Goal: Task Accomplishment & Management: Manage account settings

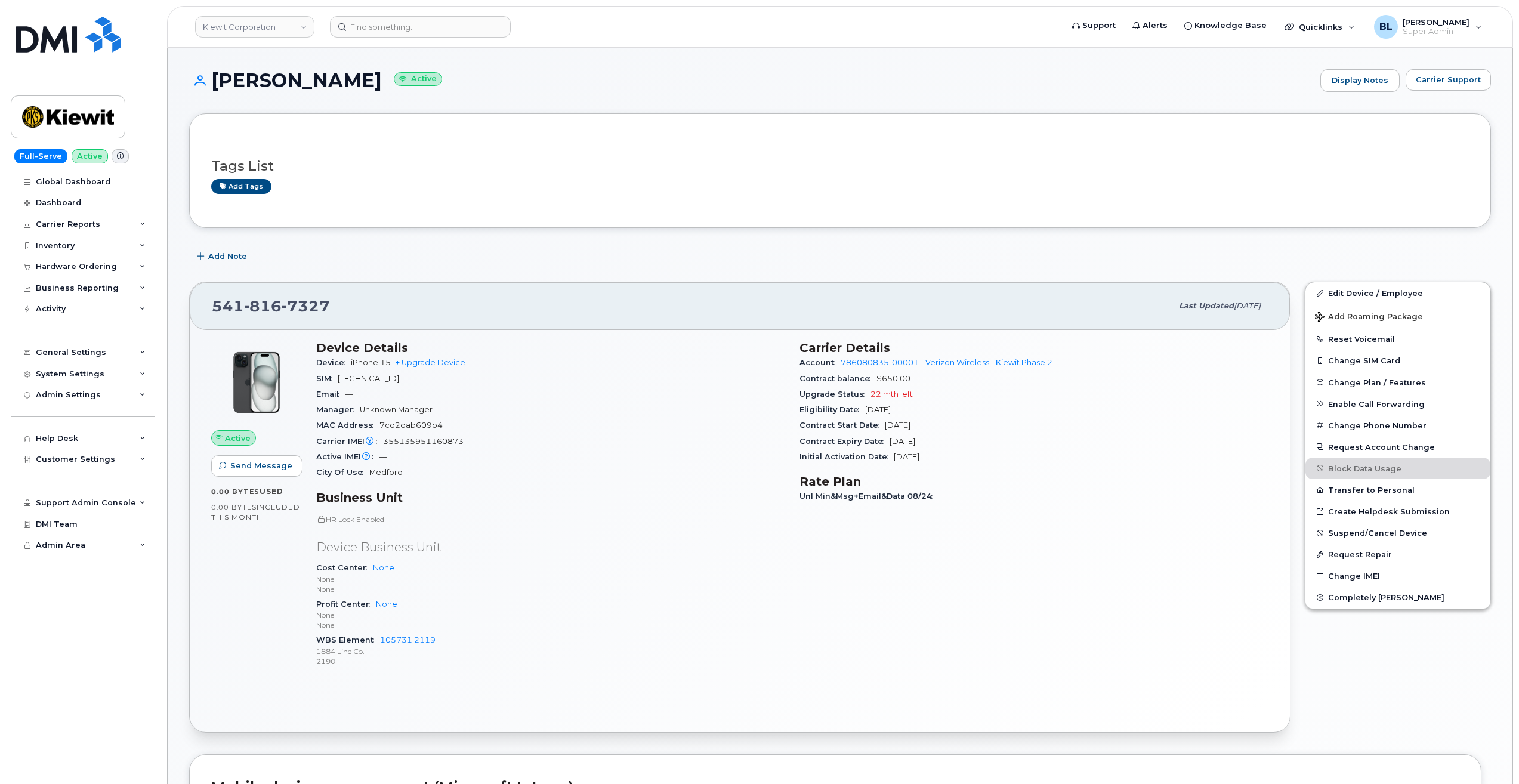
scroll to position [636, 0]
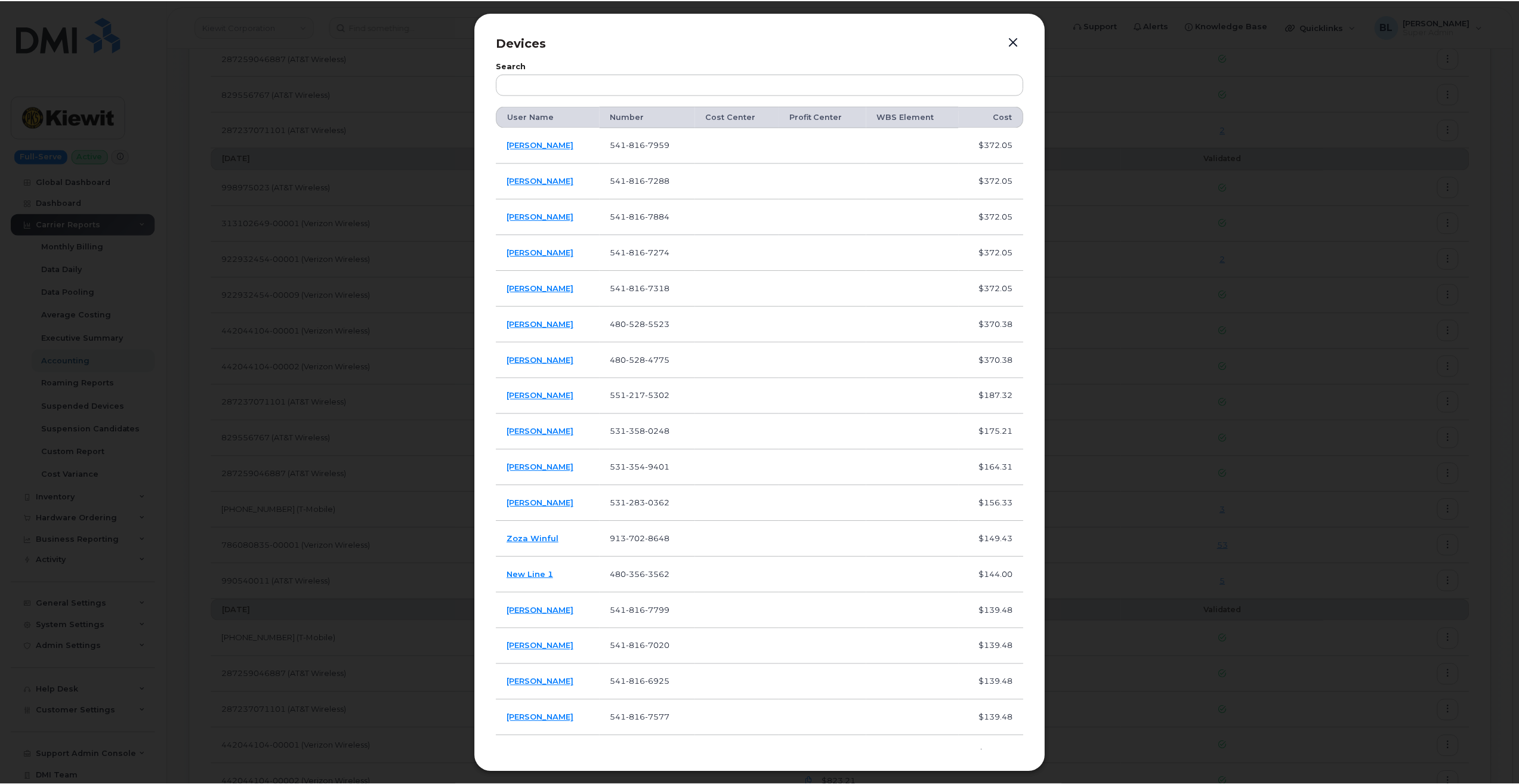
scroll to position [1113, 0]
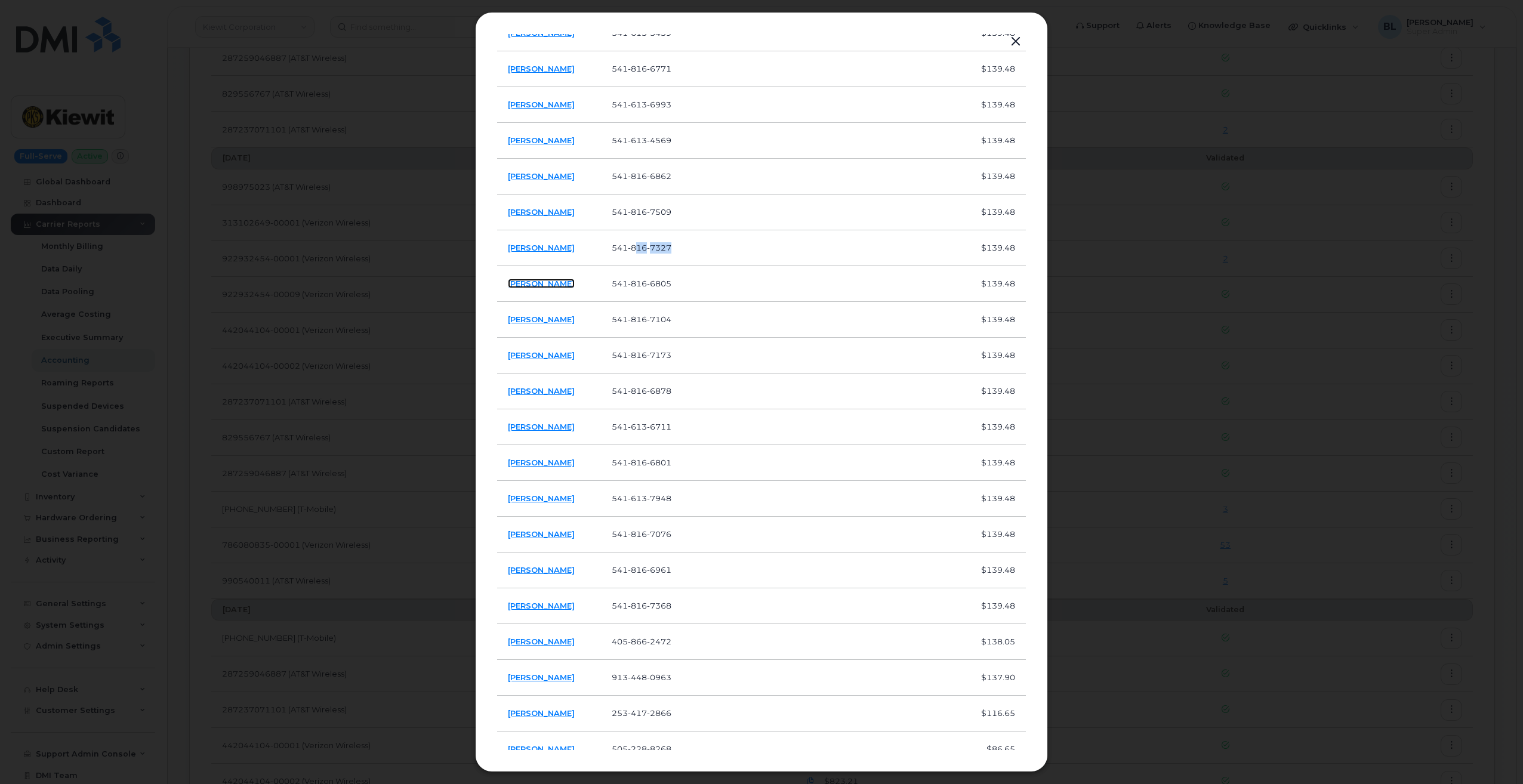
click at [543, 281] on link "Natalie Henning" at bounding box center [541, 283] width 67 height 10
click at [550, 316] on link "[PERSON_NAME]" at bounding box center [541, 319] width 67 height 10
click at [555, 354] on link "[PERSON_NAME]" at bounding box center [541, 355] width 67 height 10
click at [558, 390] on link "[PERSON_NAME]" at bounding box center [541, 391] width 67 height 10
click at [565, 433] on td "[PERSON_NAME]" at bounding box center [548, 427] width 104 height 36
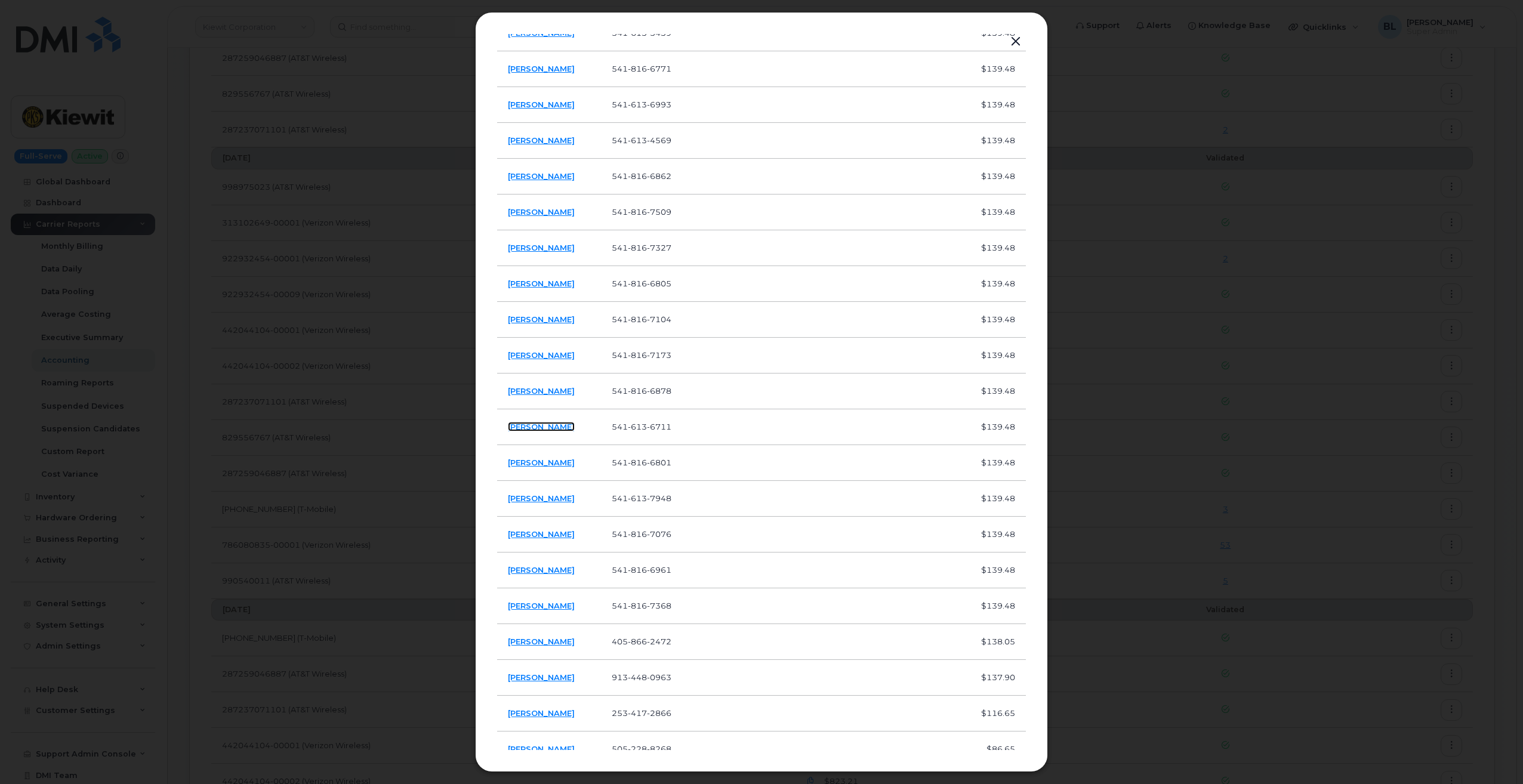
click at [566, 431] on link "[PERSON_NAME]" at bounding box center [541, 427] width 67 height 10
click at [571, 465] on link "[PERSON_NAME]" at bounding box center [541, 462] width 67 height 10
click at [567, 497] on link "[PERSON_NAME]" at bounding box center [541, 498] width 67 height 10
click at [566, 539] on link "[PERSON_NAME]" at bounding box center [541, 534] width 67 height 10
click at [565, 568] on link "[PERSON_NAME]" at bounding box center [541, 569] width 67 height 10
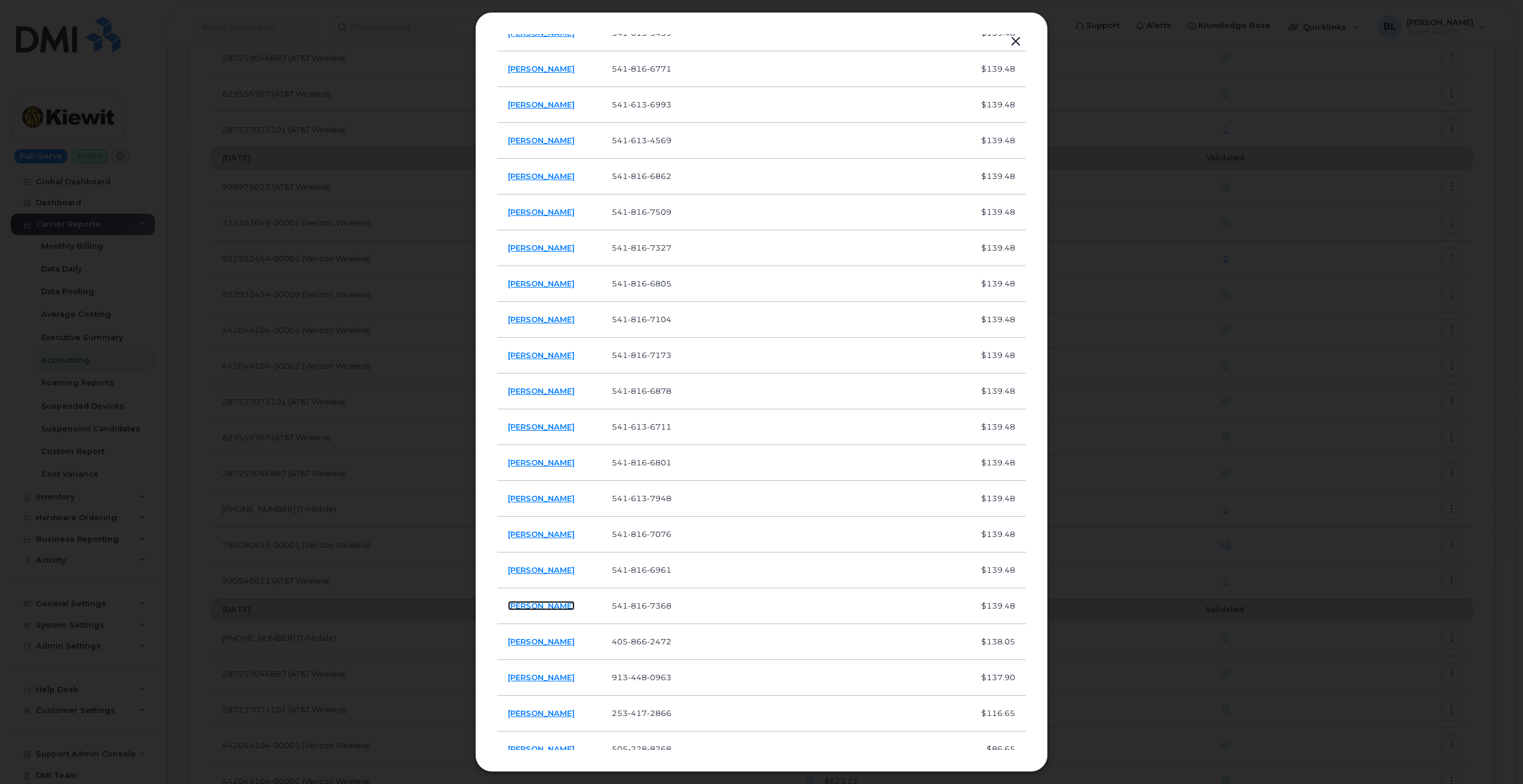
click at [562, 606] on link "[PERSON_NAME]" at bounding box center [541, 605] width 67 height 10
click at [380, 261] on div at bounding box center [762, 392] width 1523 height 784
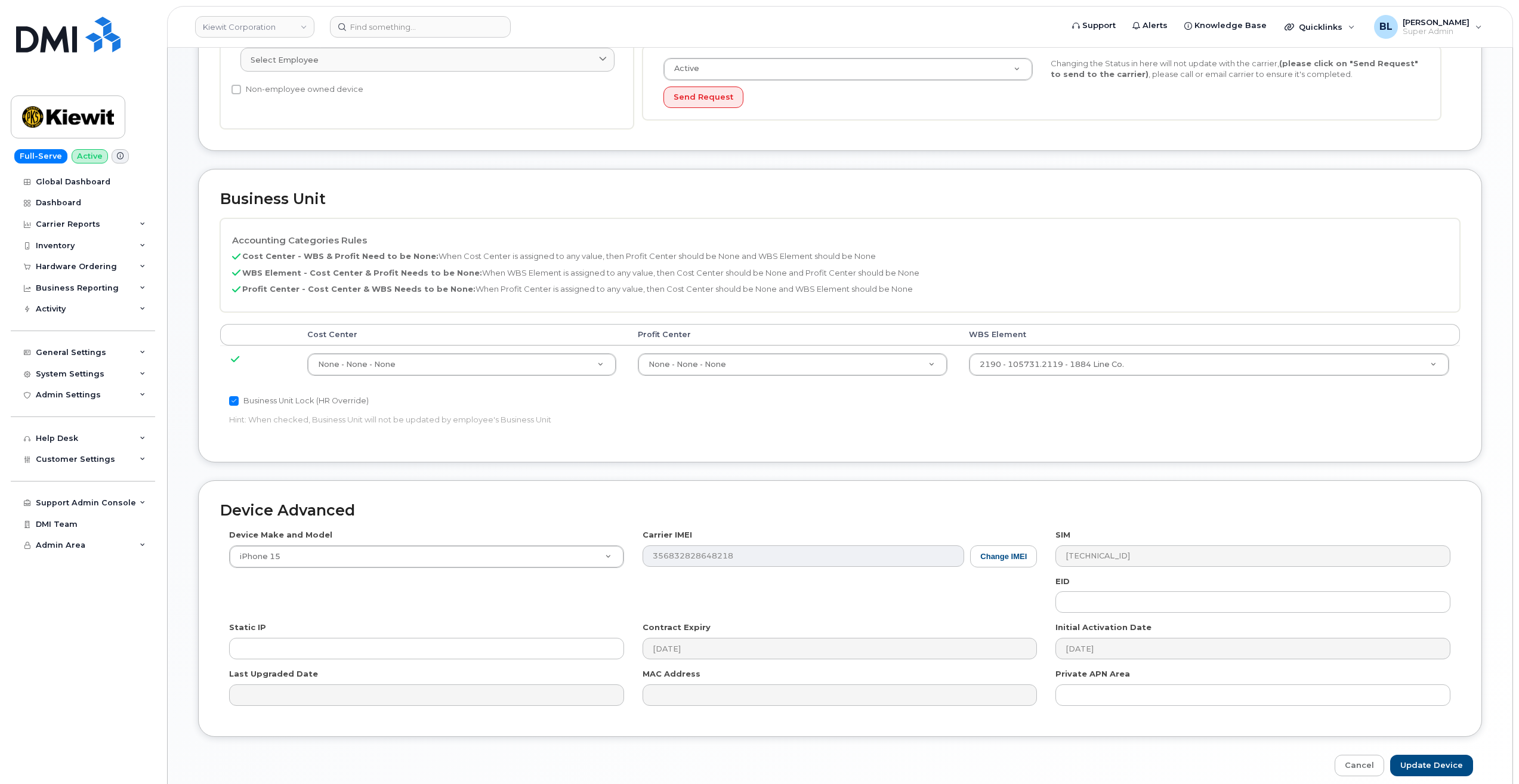
scroll to position [366, 0]
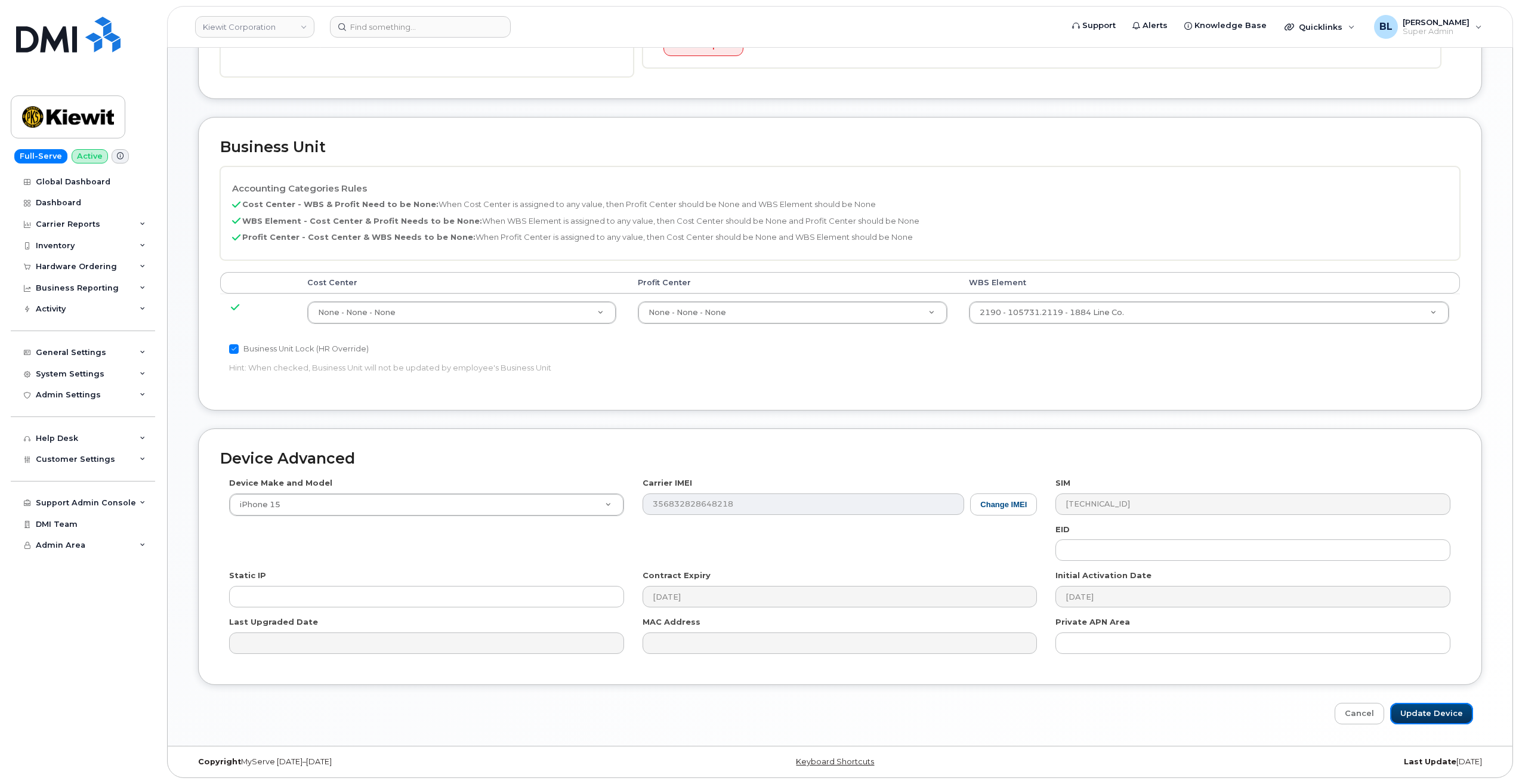
drag, startPoint x: 1404, startPoint y: 708, endPoint x: 1122, endPoint y: 383, distance: 430.3
click at [1404, 708] on input "Update Device" at bounding box center [1431, 714] width 83 height 22
type input "Saving..."
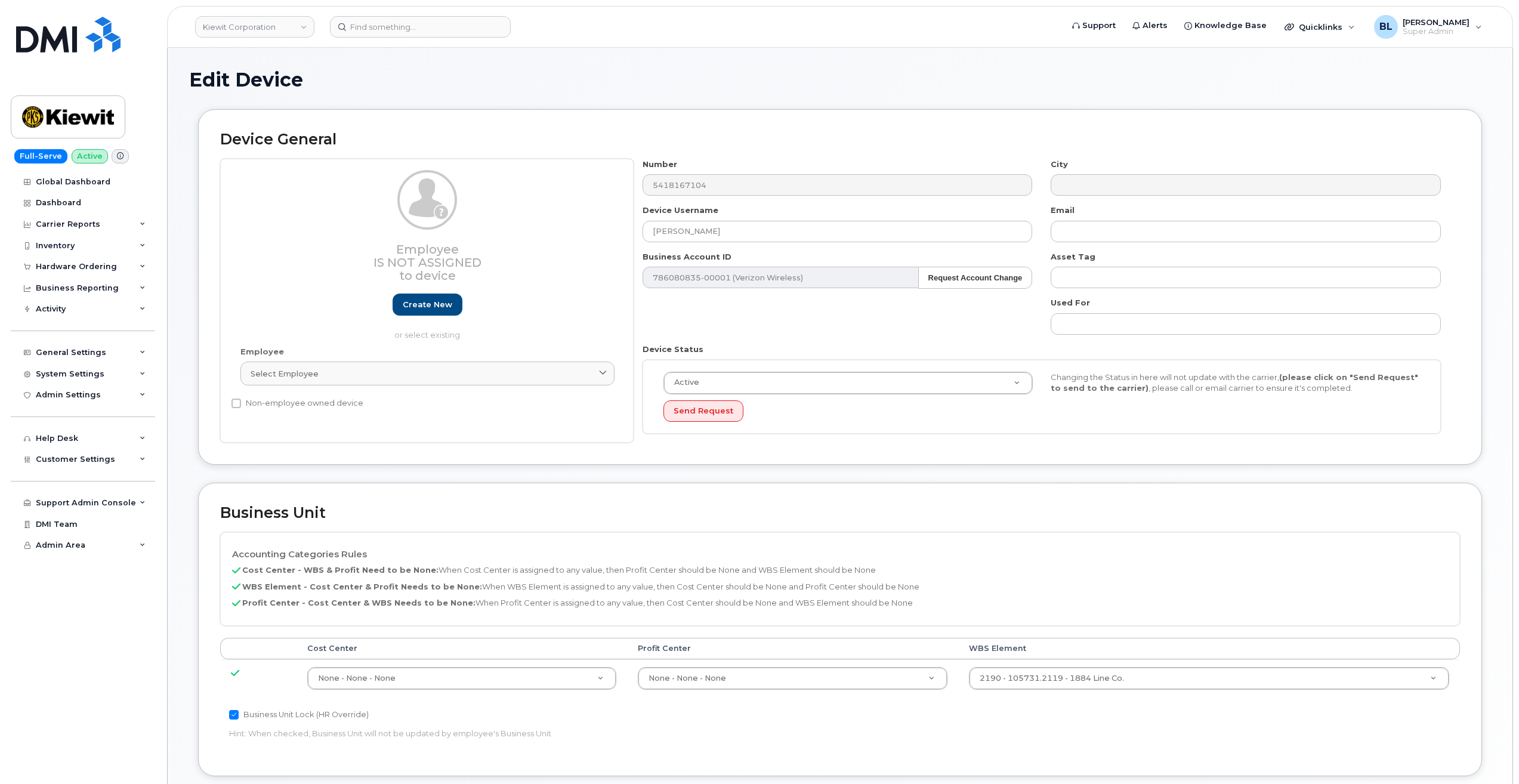
scroll to position [366, 0]
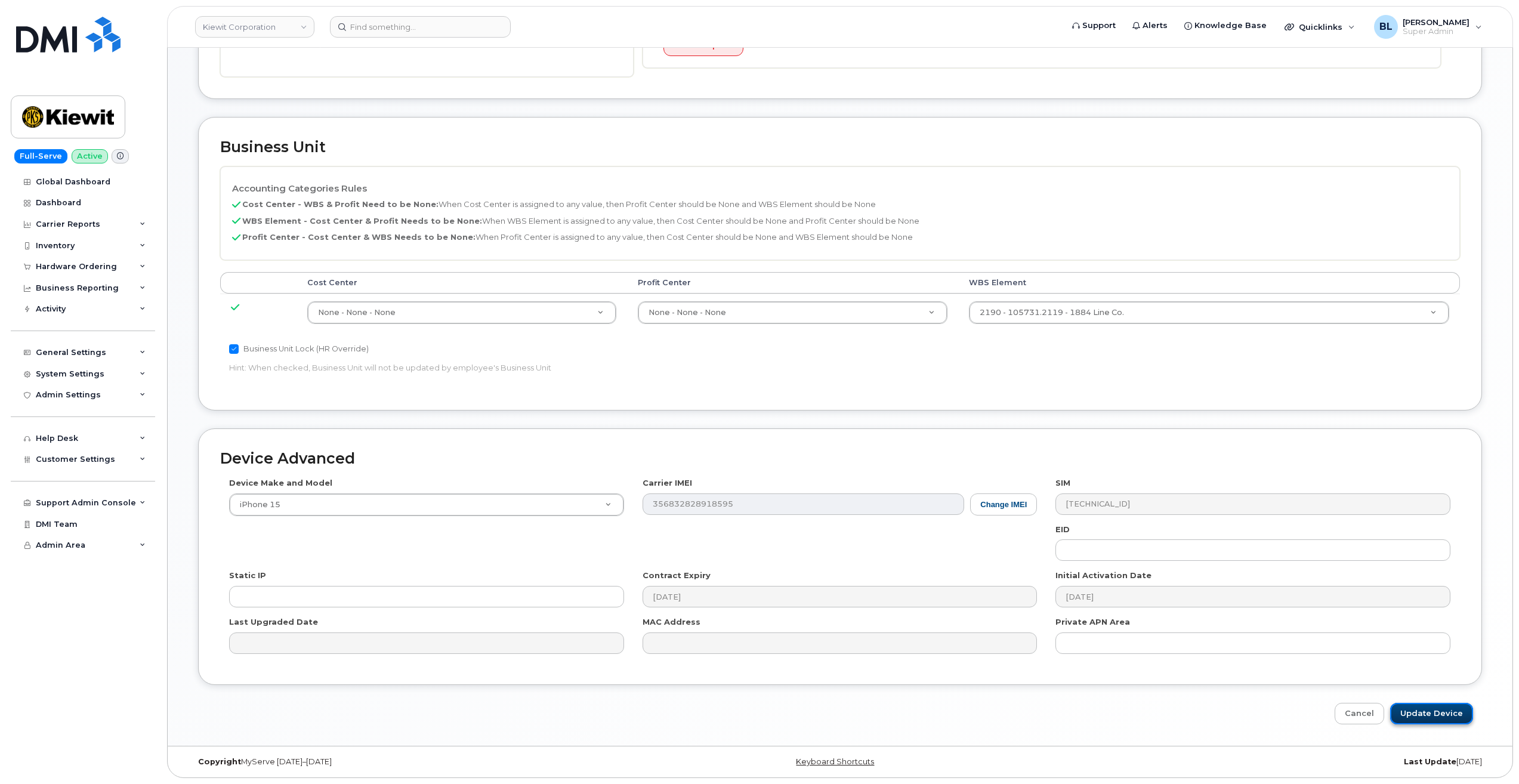
click at [1432, 721] on input "Update Device" at bounding box center [1431, 714] width 83 height 22
type input "Saving..."
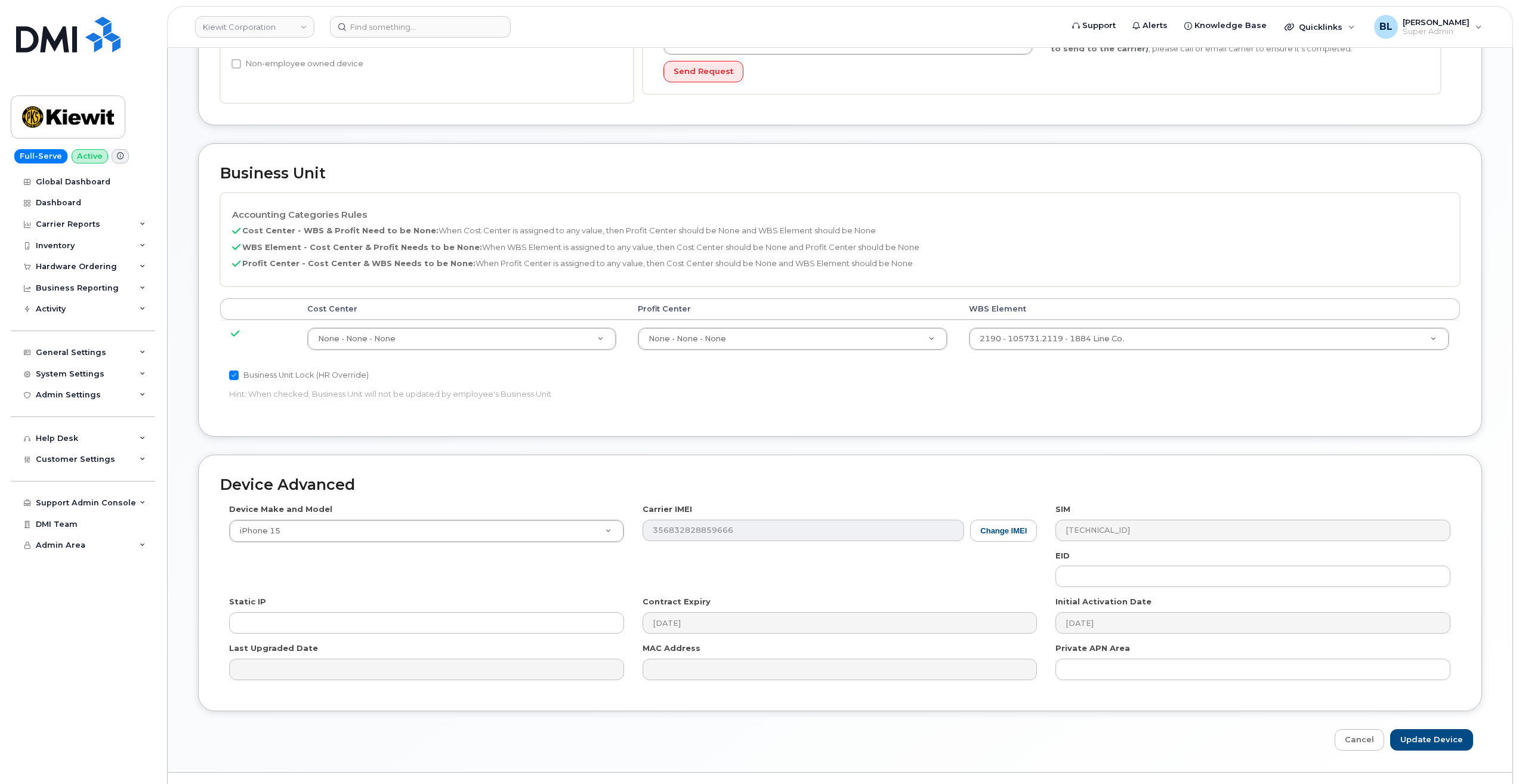
scroll to position [366, 0]
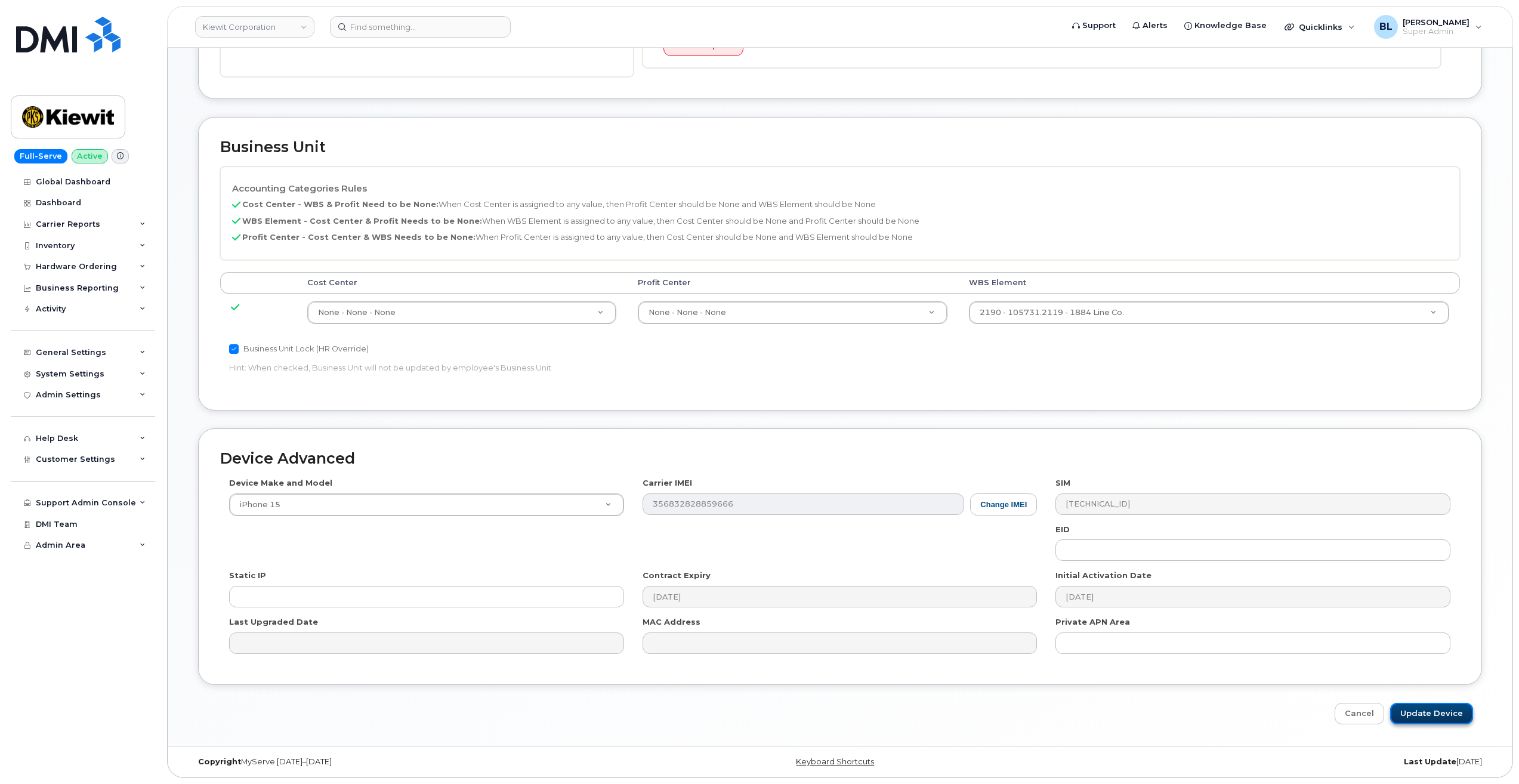
click at [1420, 716] on input "Update Device" at bounding box center [1431, 714] width 83 height 22
type input "Saving..."
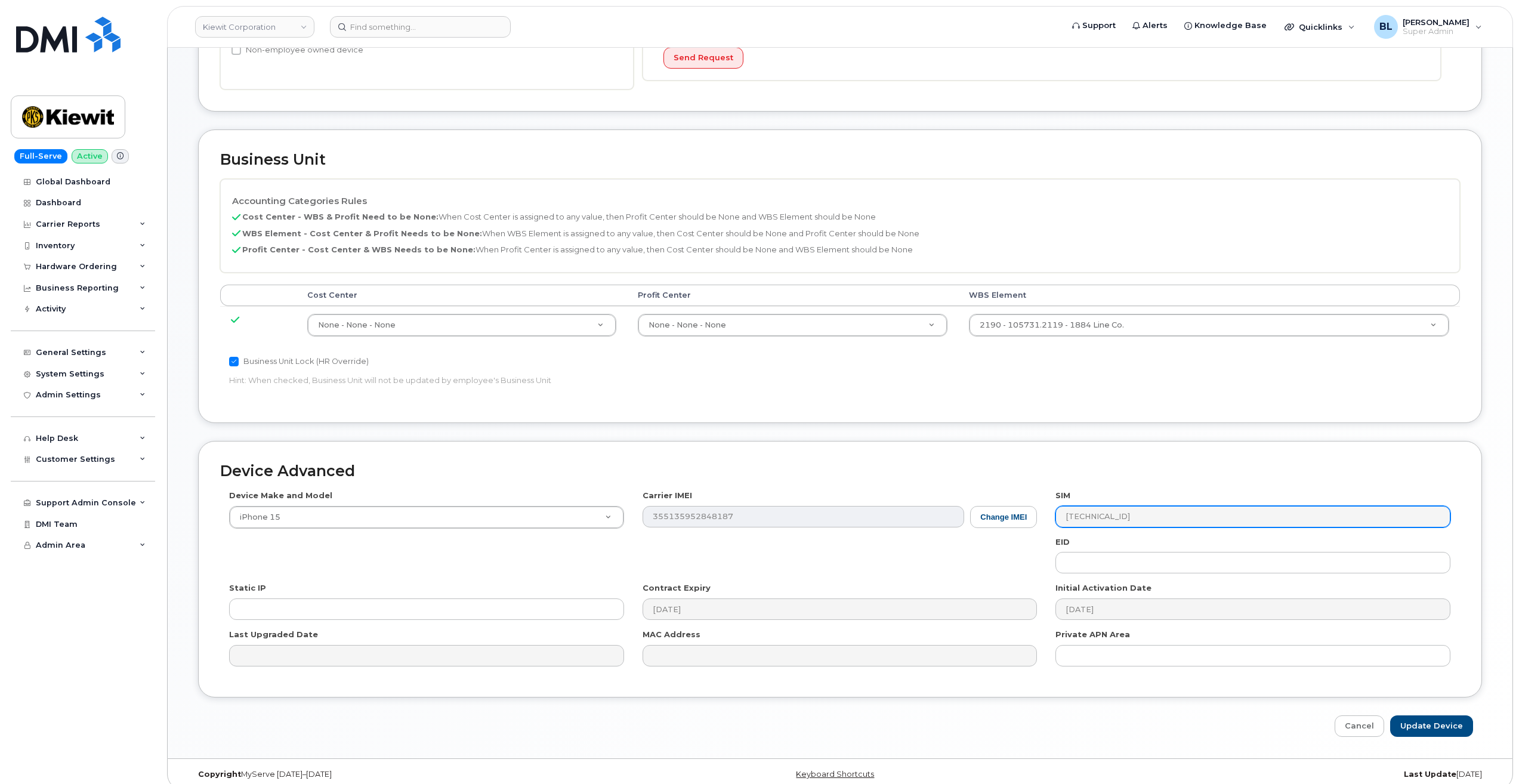
scroll to position [366, 0]
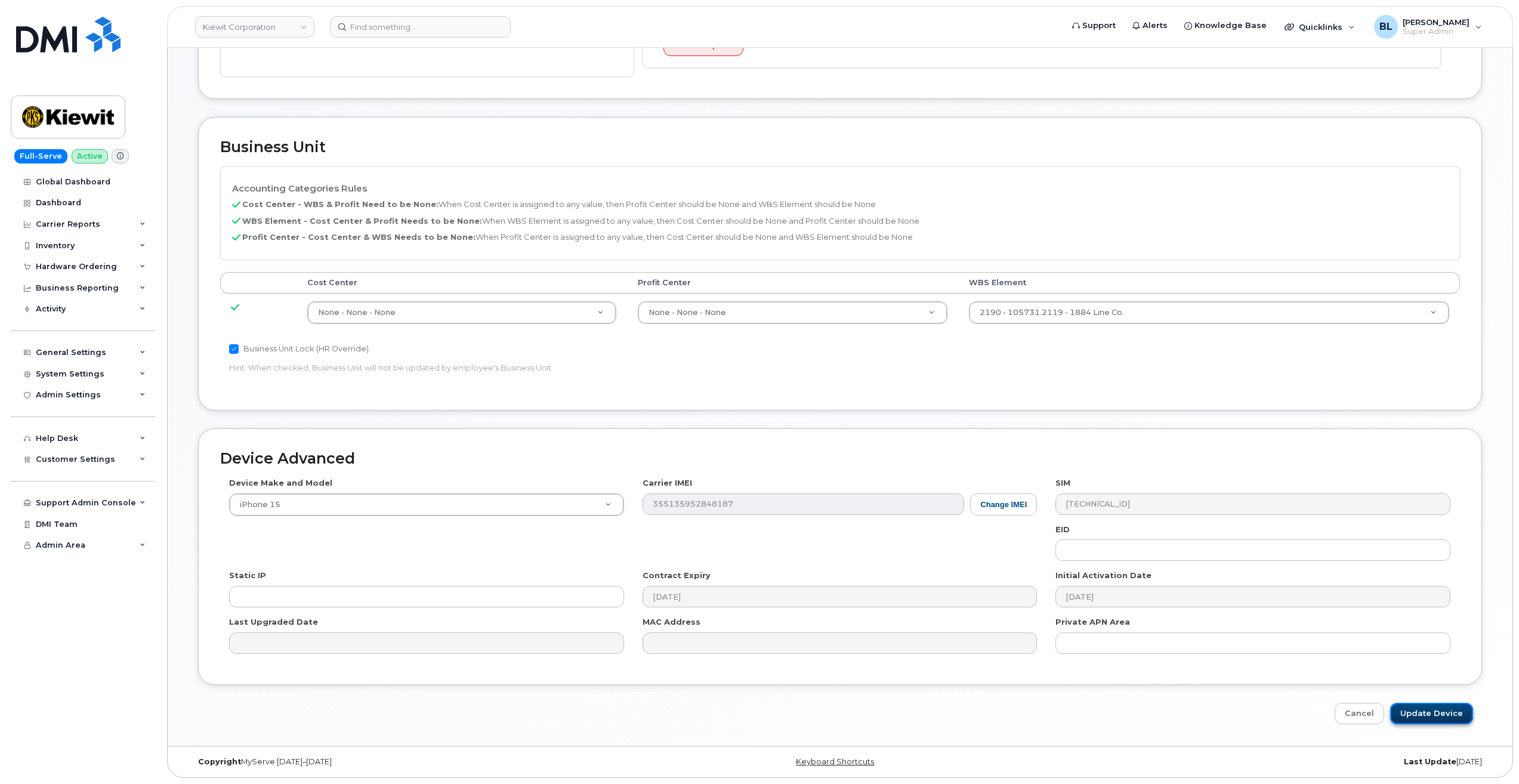
click at [1427, 710] on input "Update Device" at bounding box center [1431, 714] width 83 height 22
type input "Saving..."
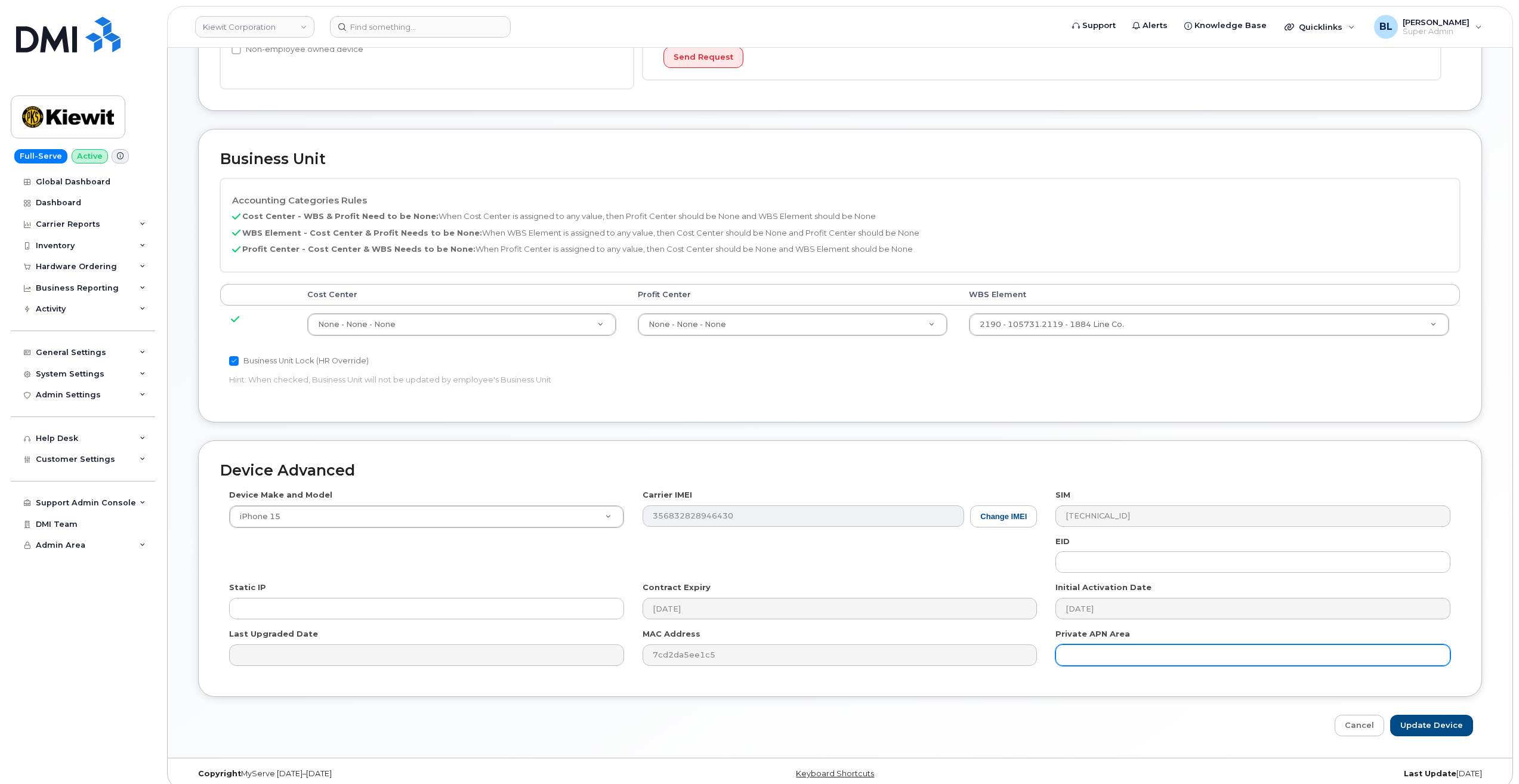
scroll to position [366, 0]
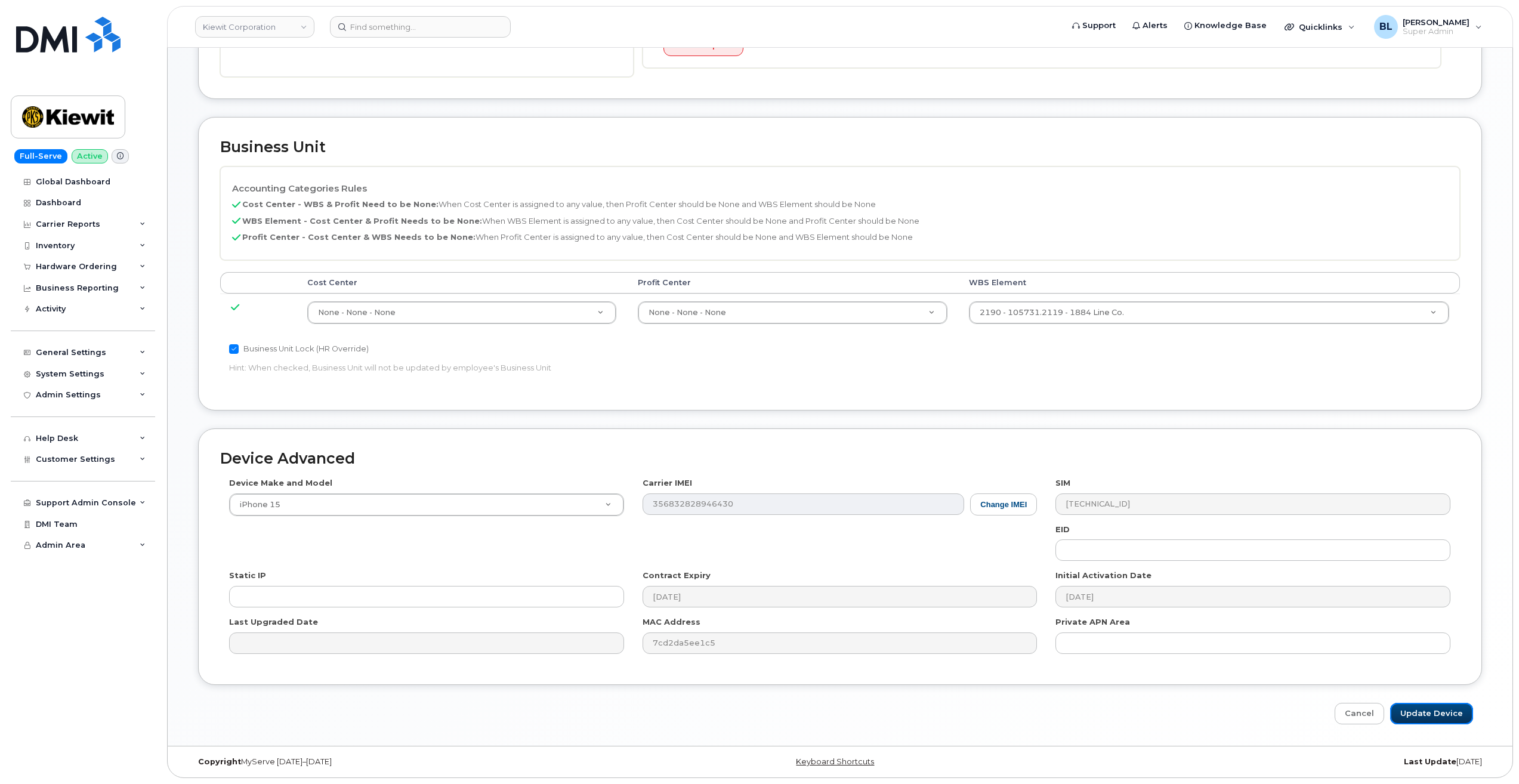
drag, startPoint x: 1424, startPoint y: 720, endPoint x: 968, endPoint y: 611, distance: 468.8
click at [1424, 720] on input "Update Device" at bounding box center [1431, 714] width 83 height 22
type input "Saving..."
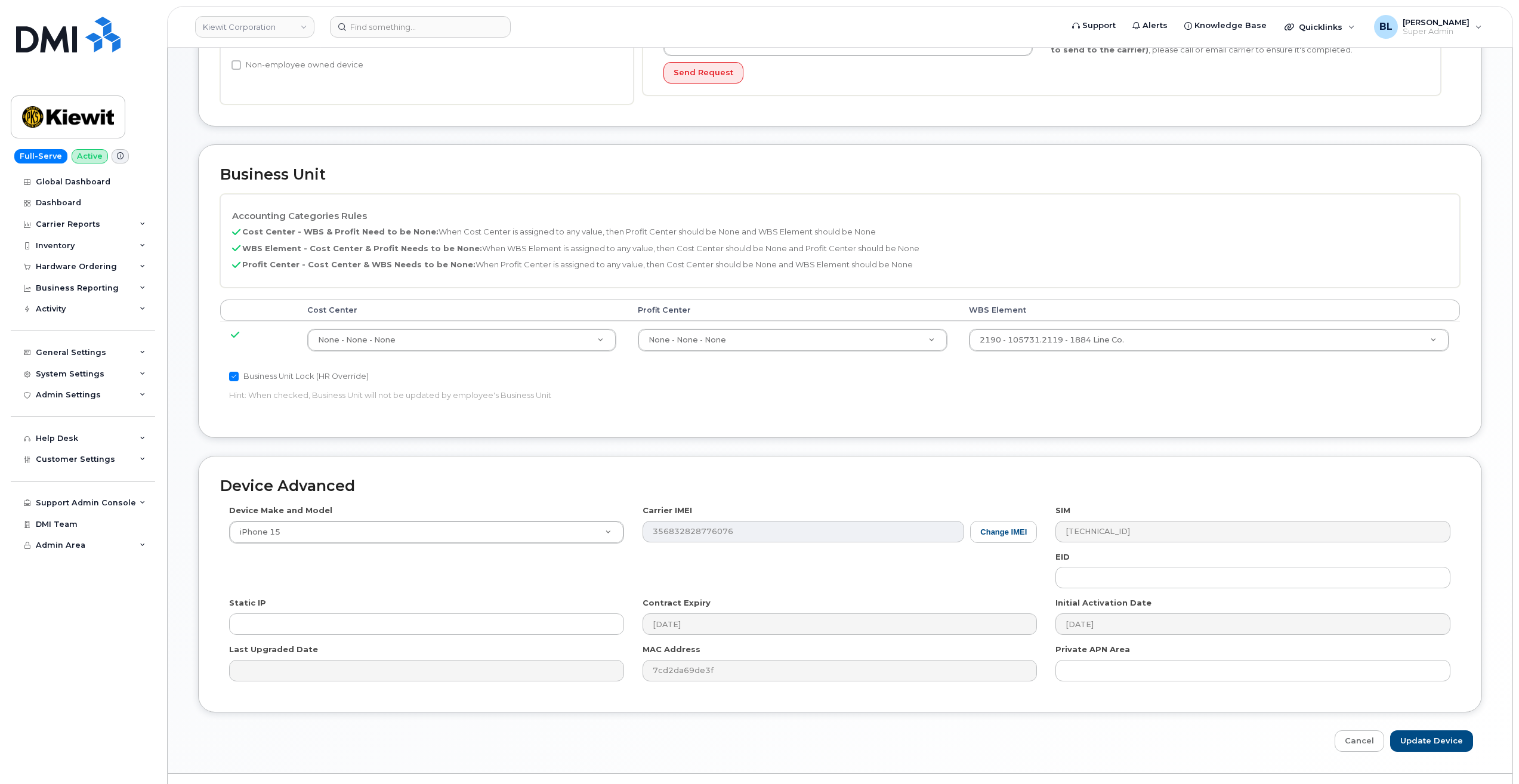
scroll to position [366, 0]
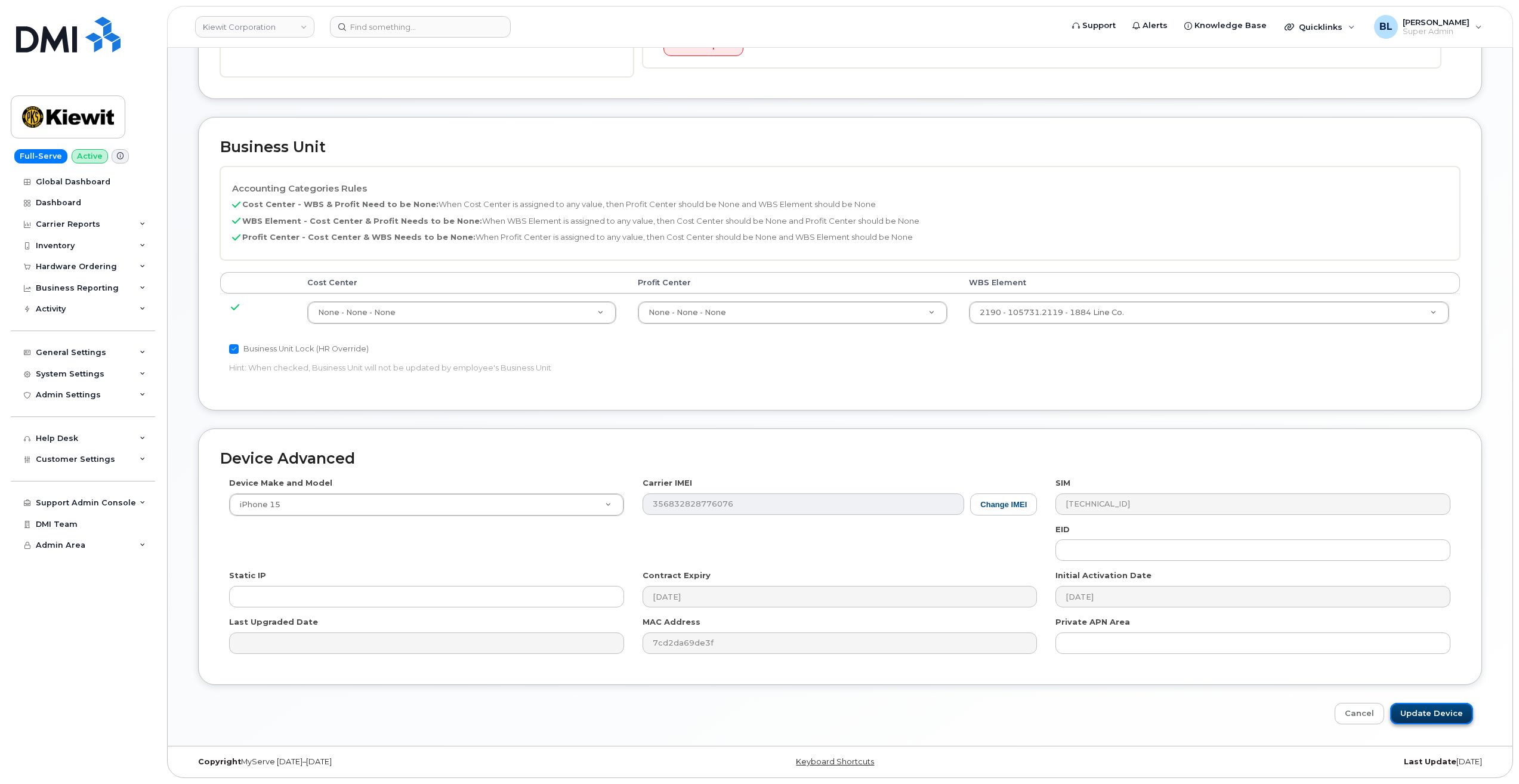
click at [1408, 707] on input "Update Device" at bounding box center [1431, 714] width 83 height 22
type input "Saving..."
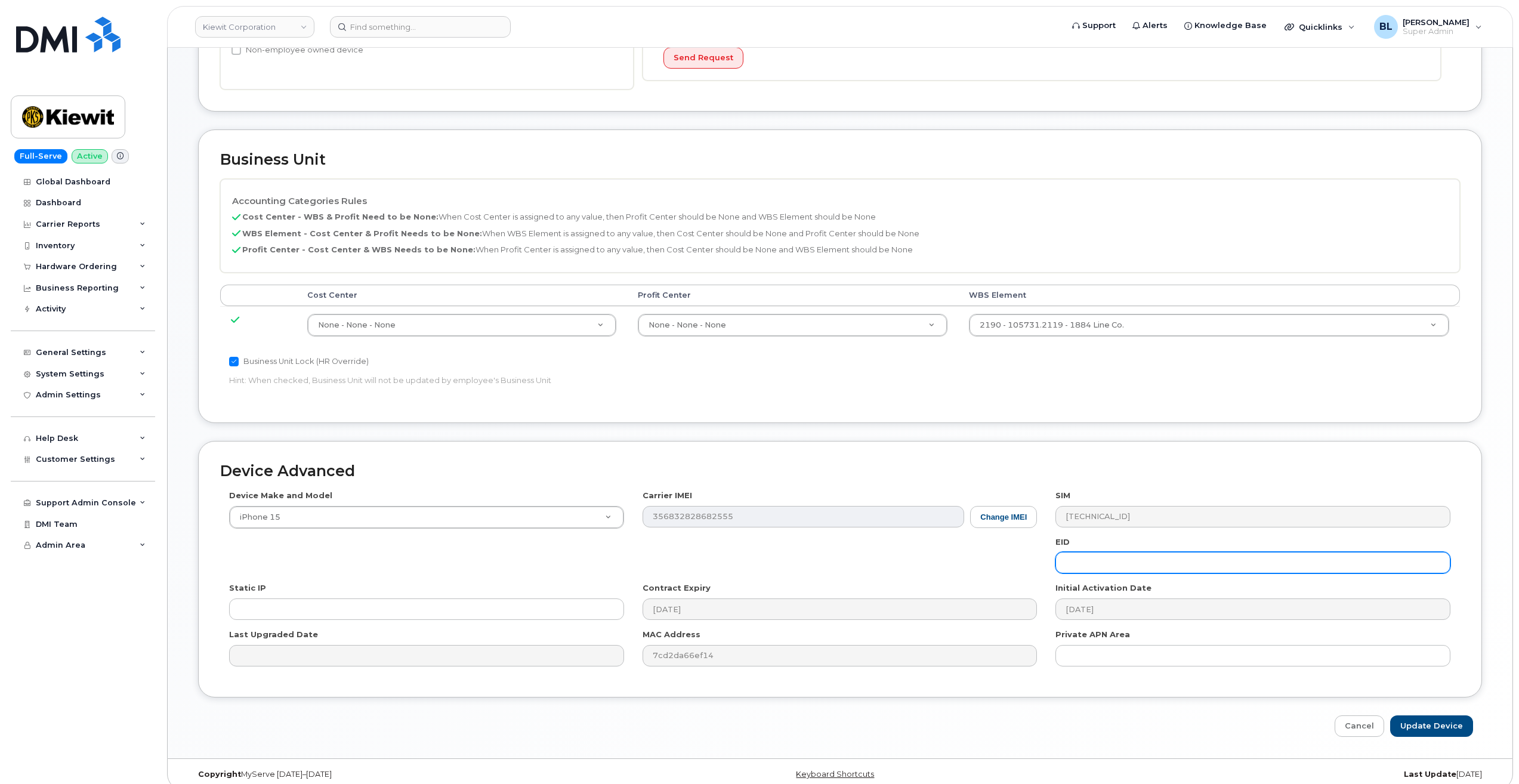
scroll to position [366, 0]
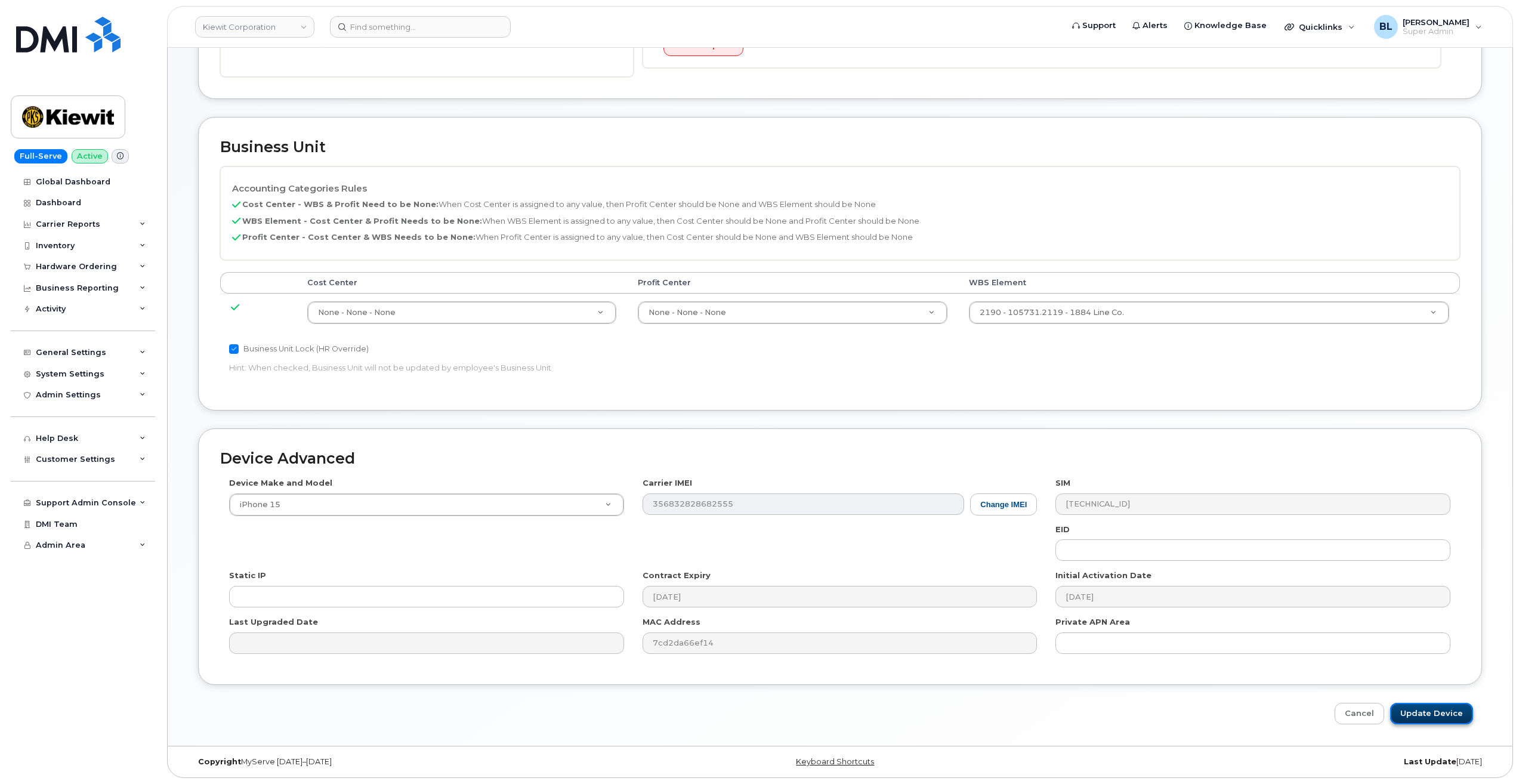
click at [1454, 712] on input "Update Device" at bounding box center [1431, 714] width 83 height 22
type input "Saving..."
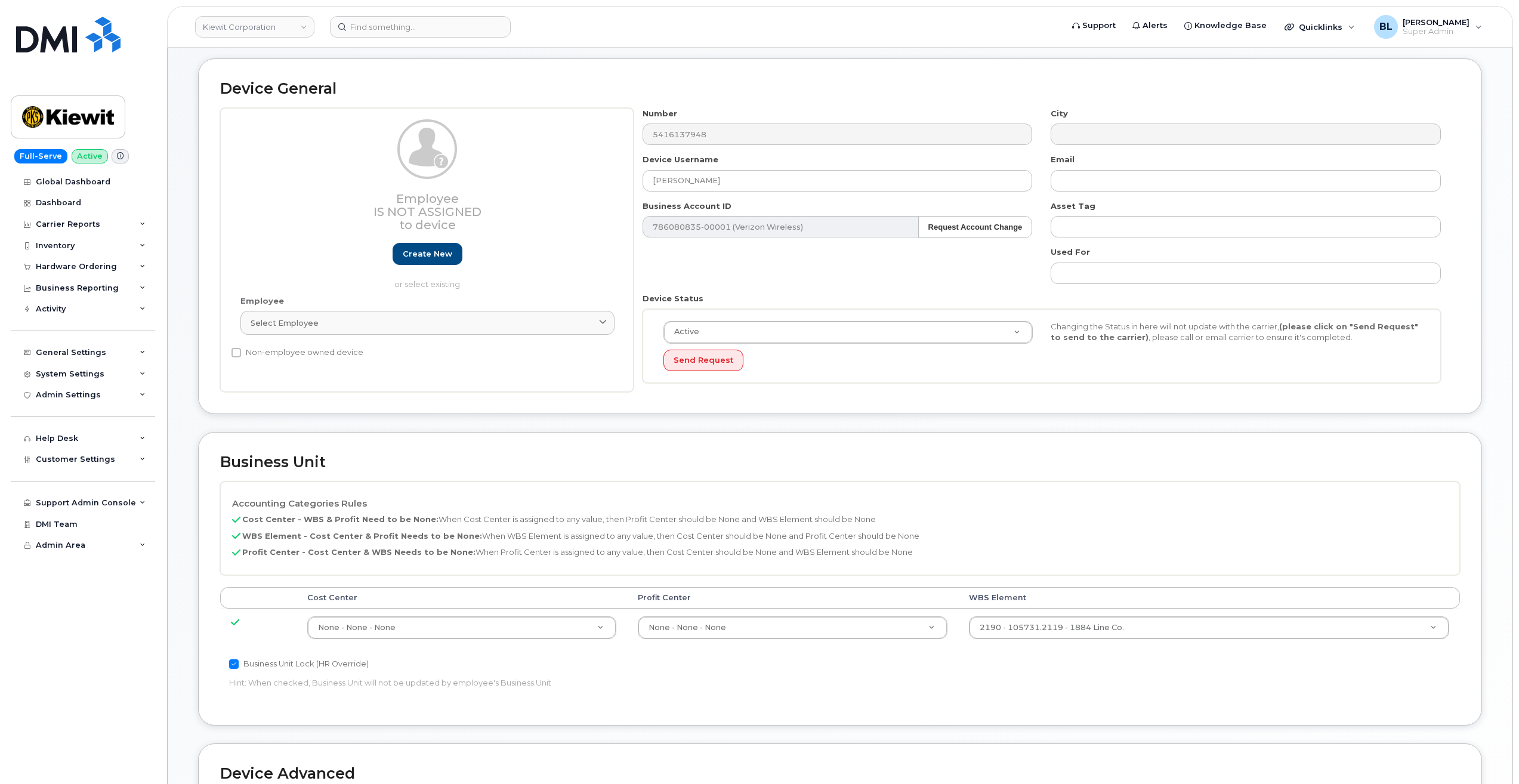
scroll to position [366, 0]
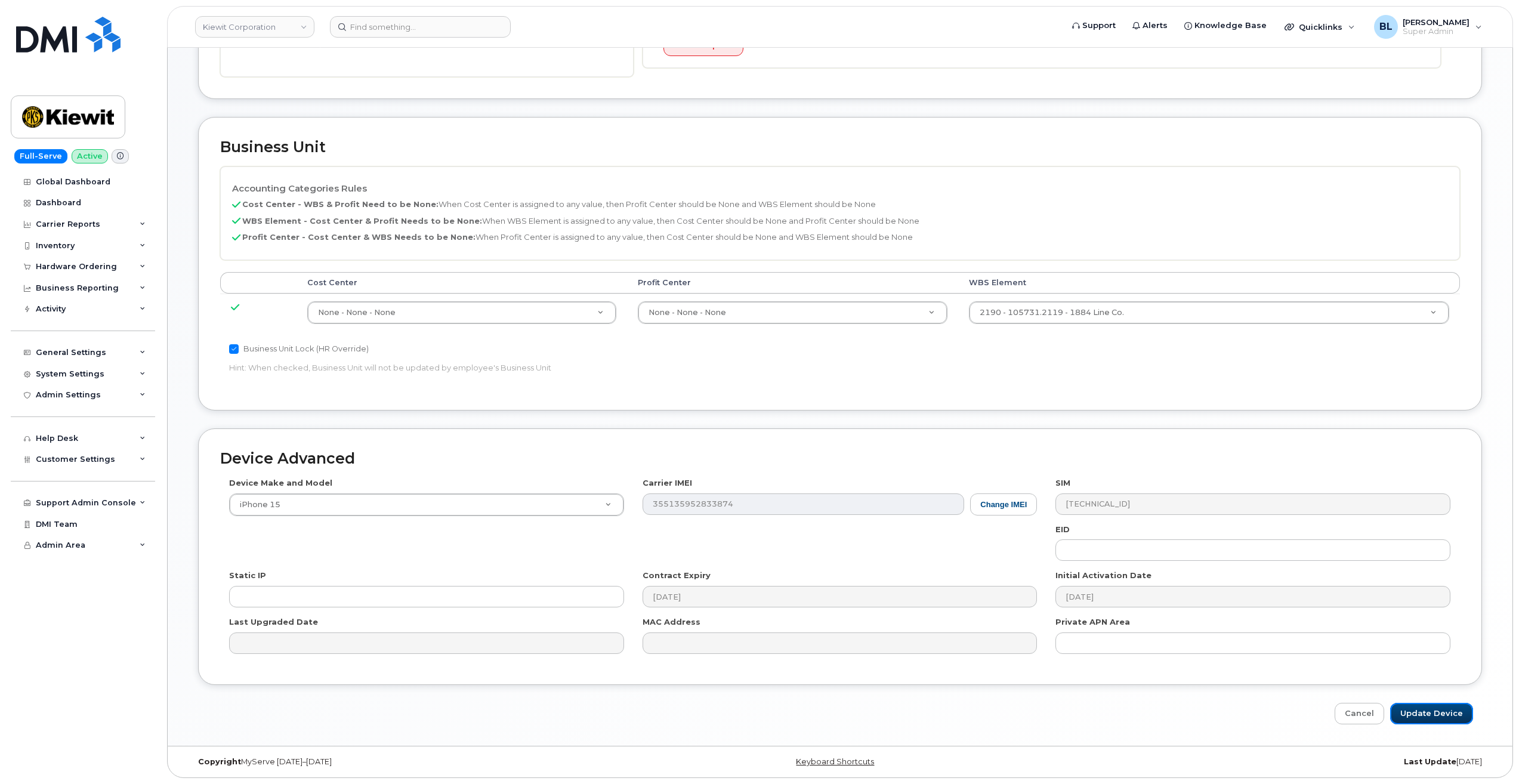
drag, startPoint x: 1417, startPoint y: 709, endPoint x: 1114, endPoint y: 657, distance: 307.4
click at [1417, 709] on input "Update Device" at bounding box center [1431, 714] width 83 height 22
type input "Saving..."
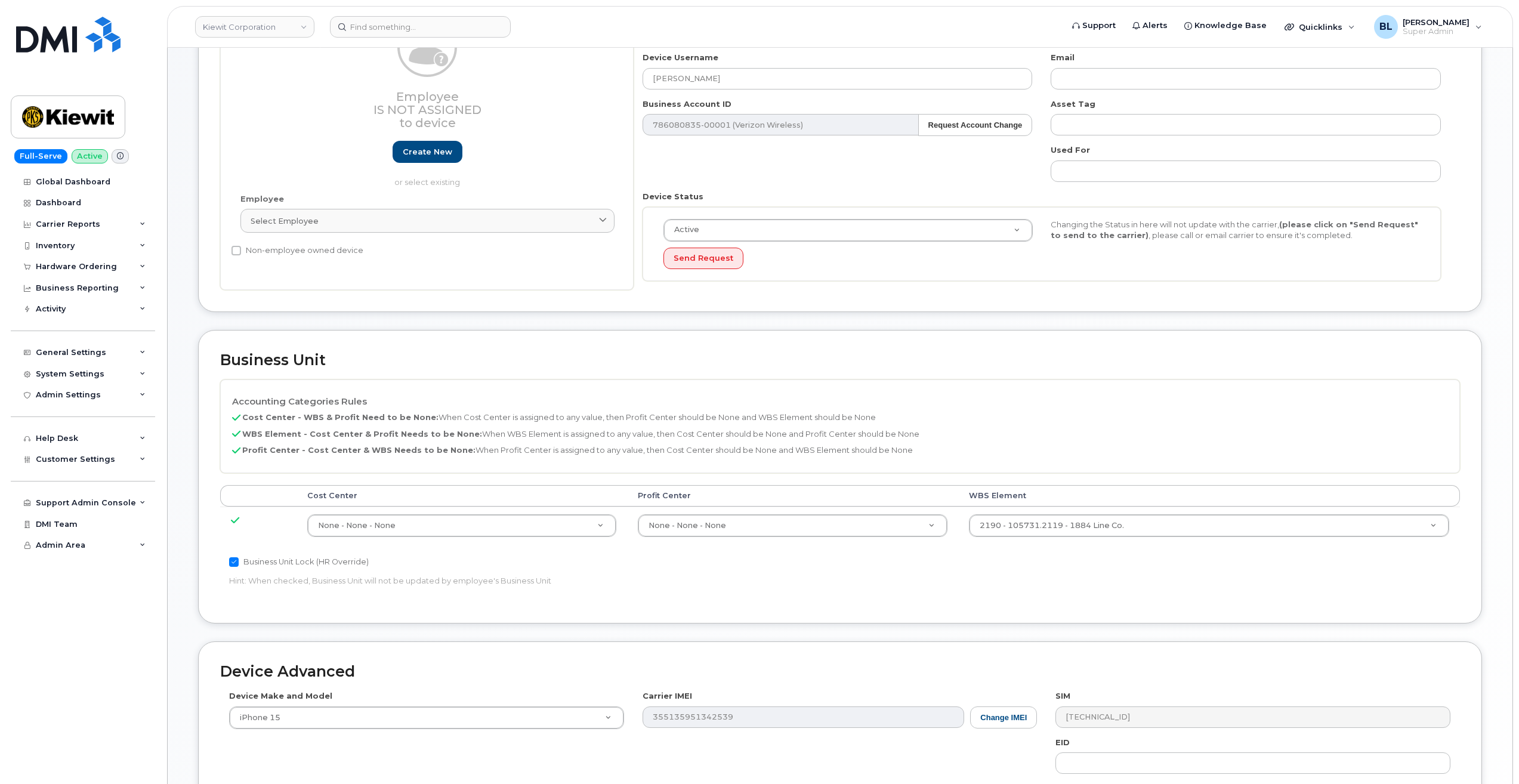
scroll to position [366, 0]
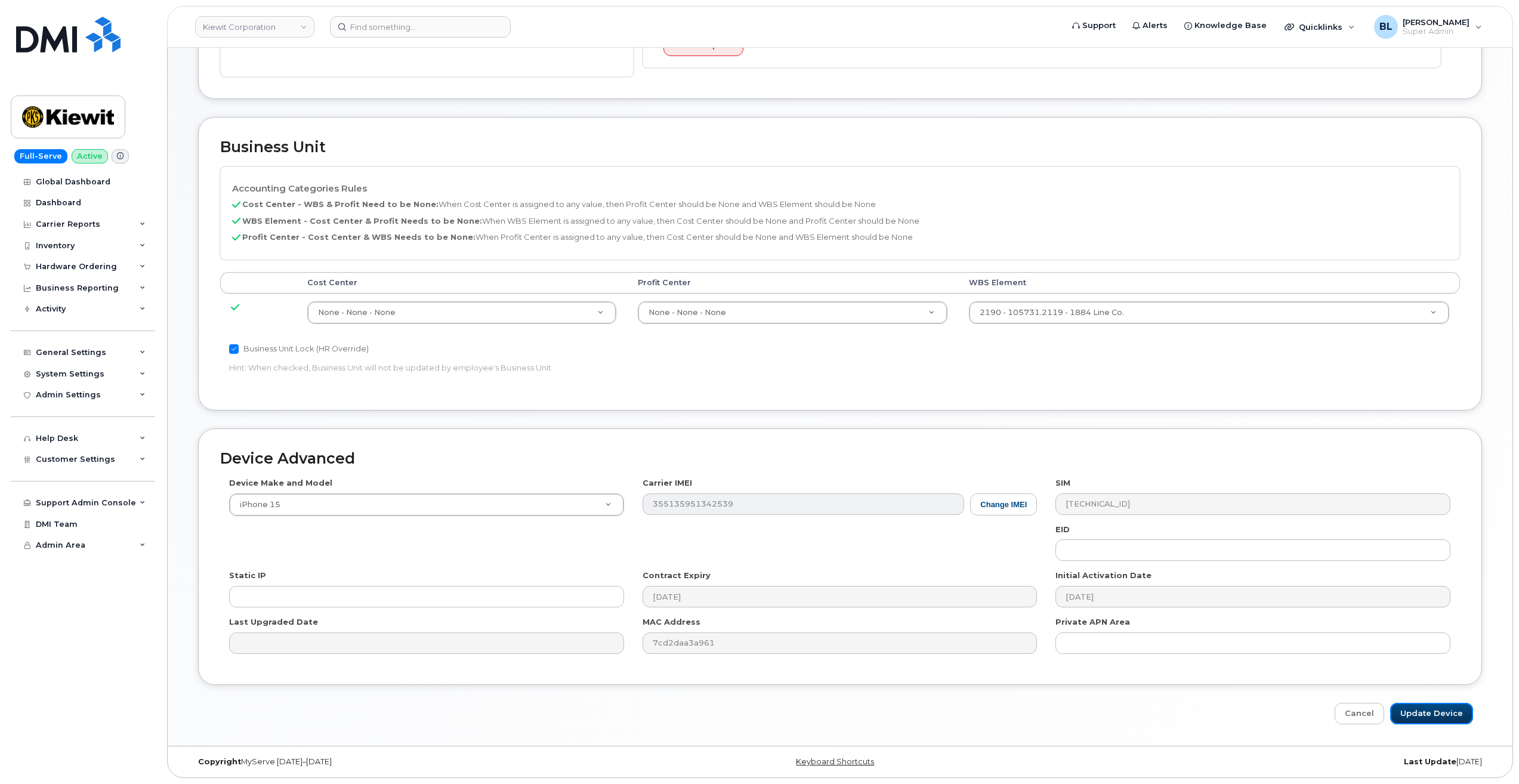
drag, startPoint x: 1431, startPoint y: 706, endPoint x: 1423, endPoint y: 730, distance: 25.3
click at [1431, 706] on input "Update Device" at bounding box center [1431, 714] width 83 height 22
type input "Saving..."
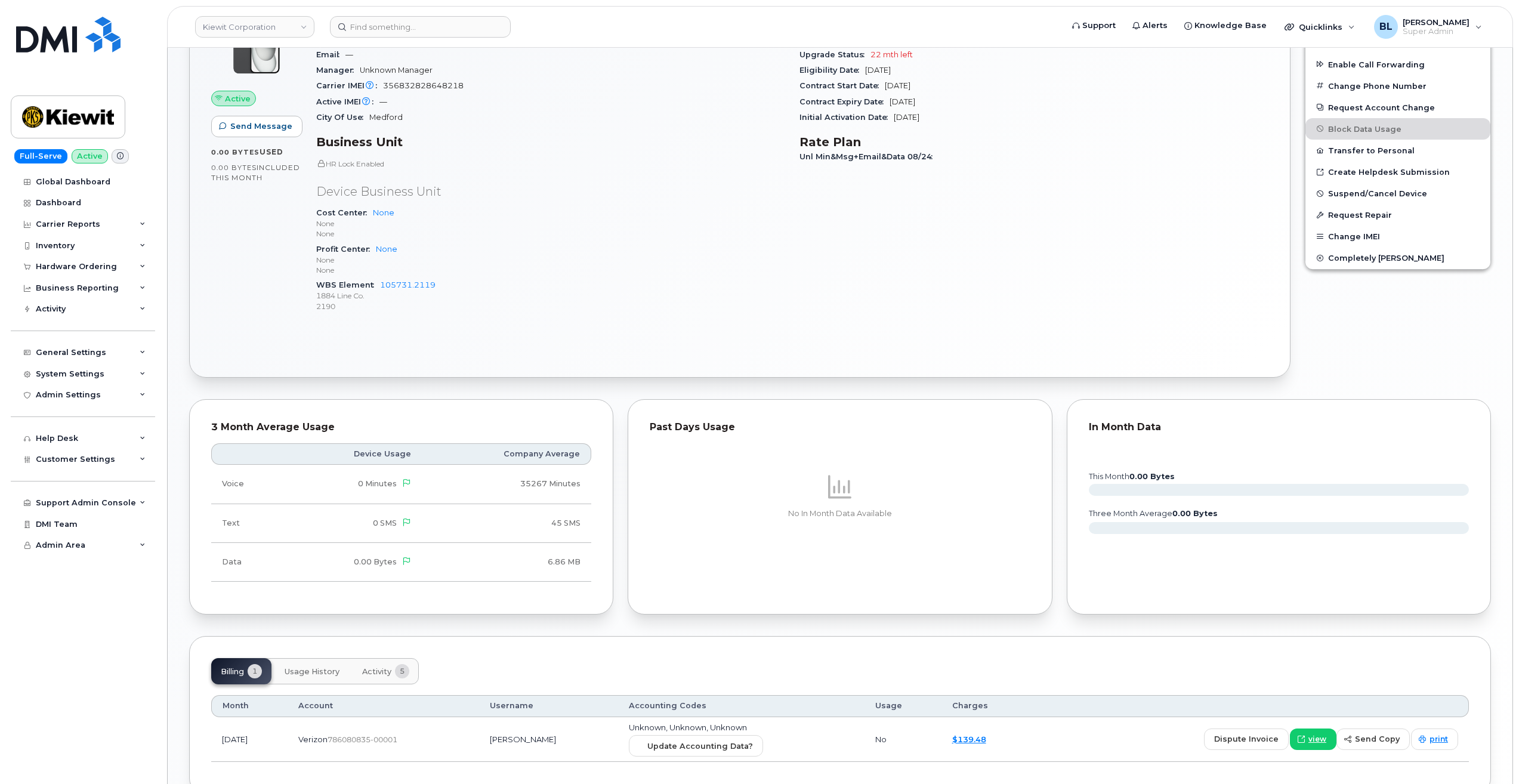
scroll to position [410, 0]
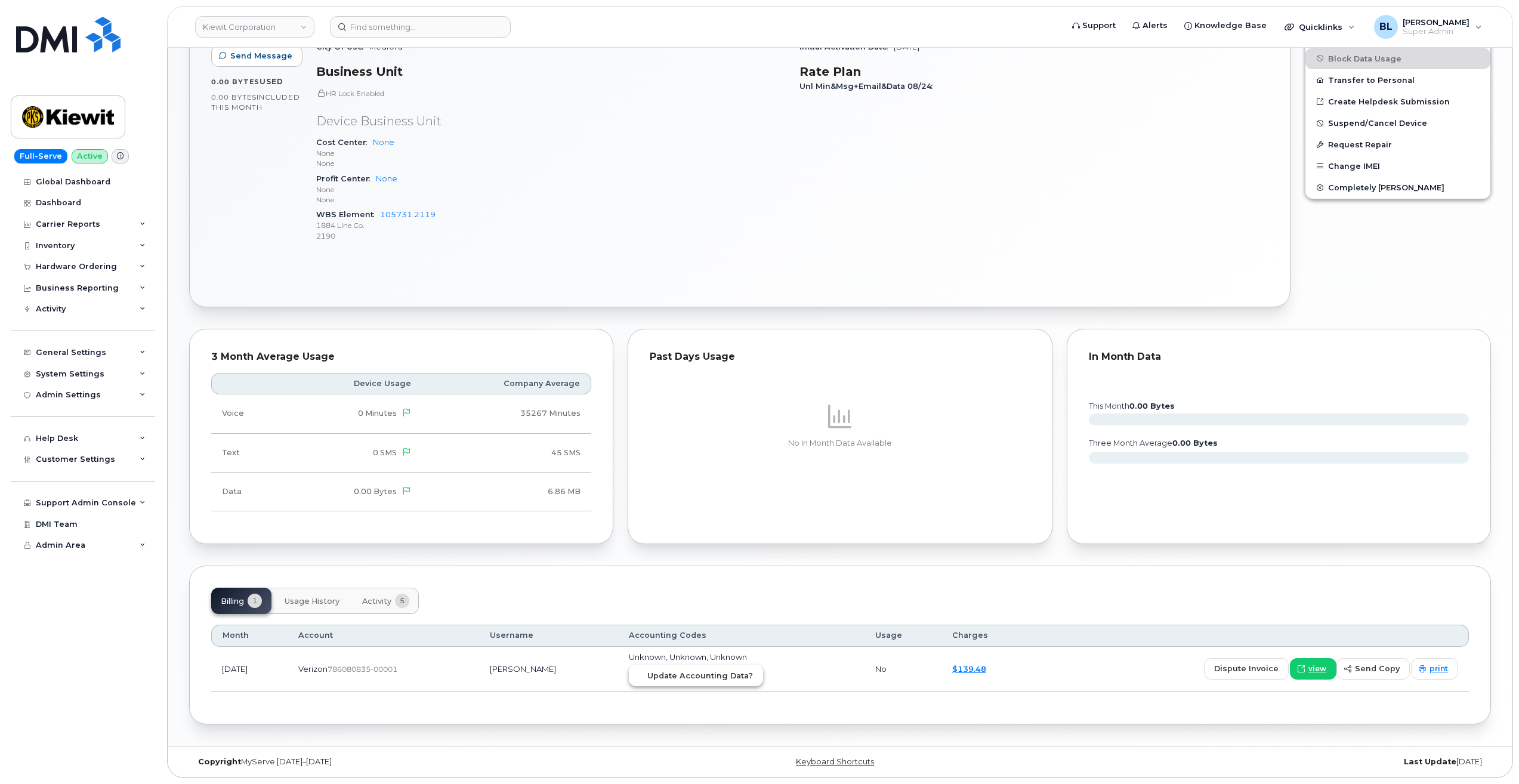
click at [744, 674] on span "Update Accounting Data?" at bounding box center [700, 675] width 106 height 11
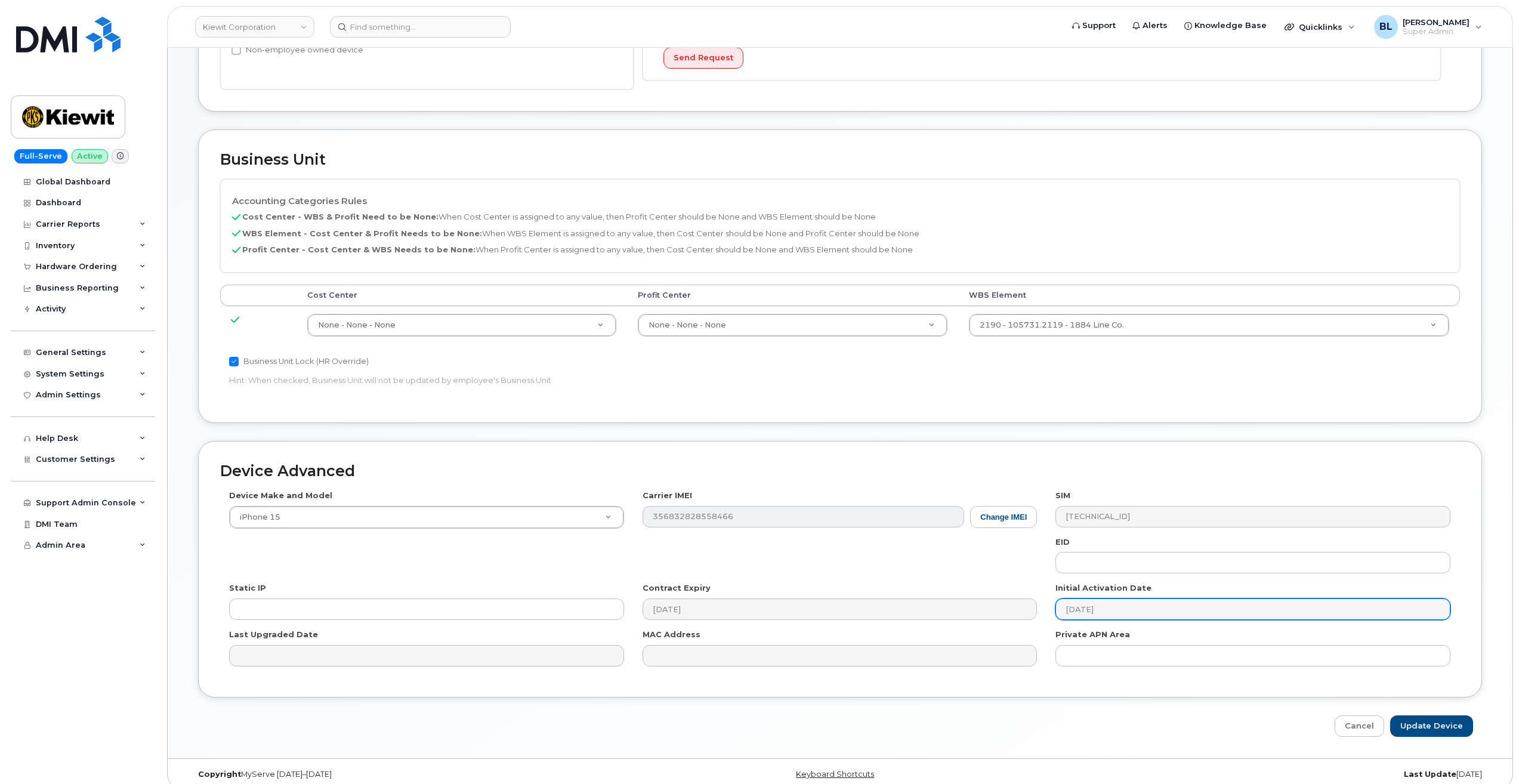
scroll to position [366, 0]
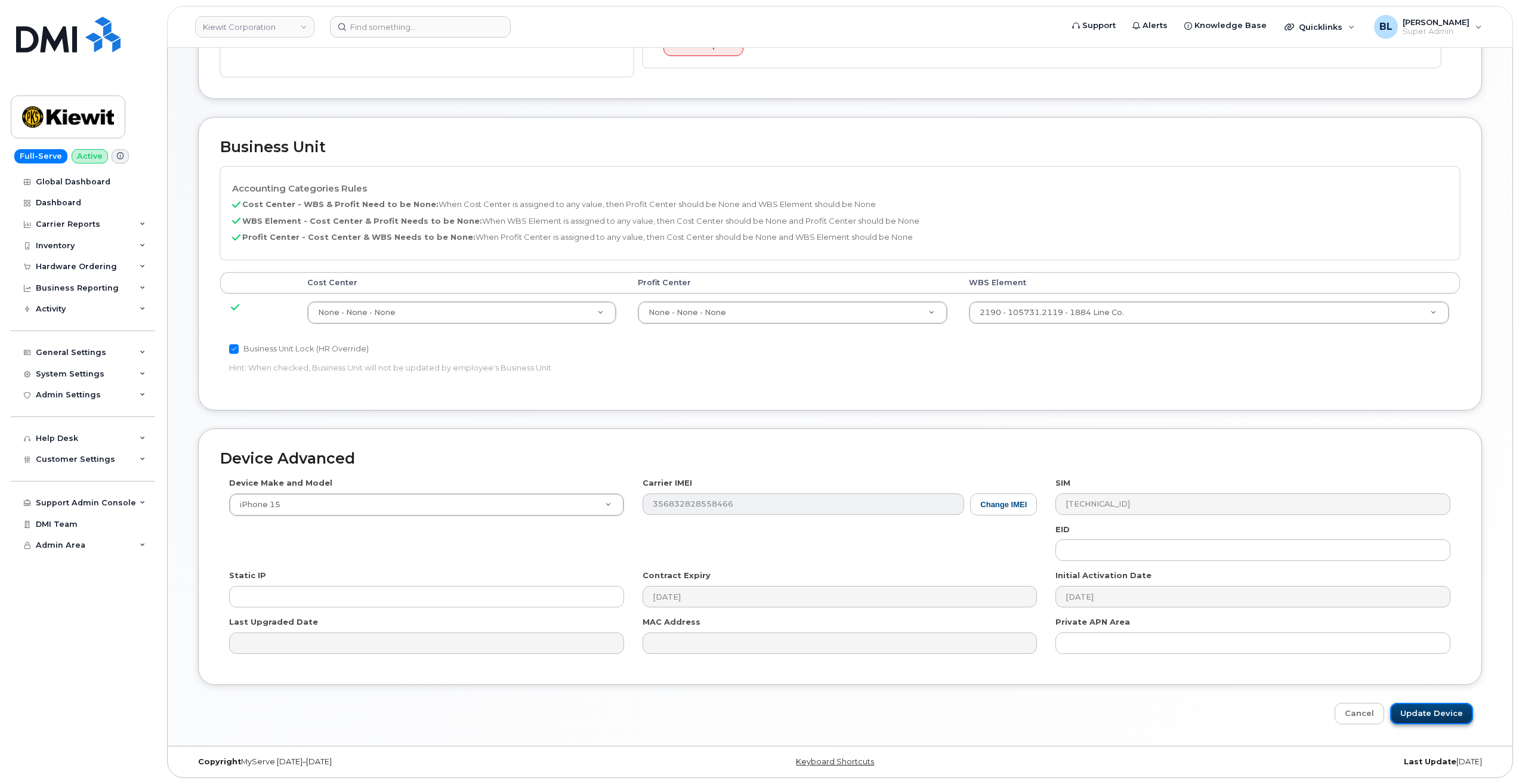
click at [1449, 718] on input "Update Device" at bounding box center [1431, 714] width 83 height 22
type input "Saving..."
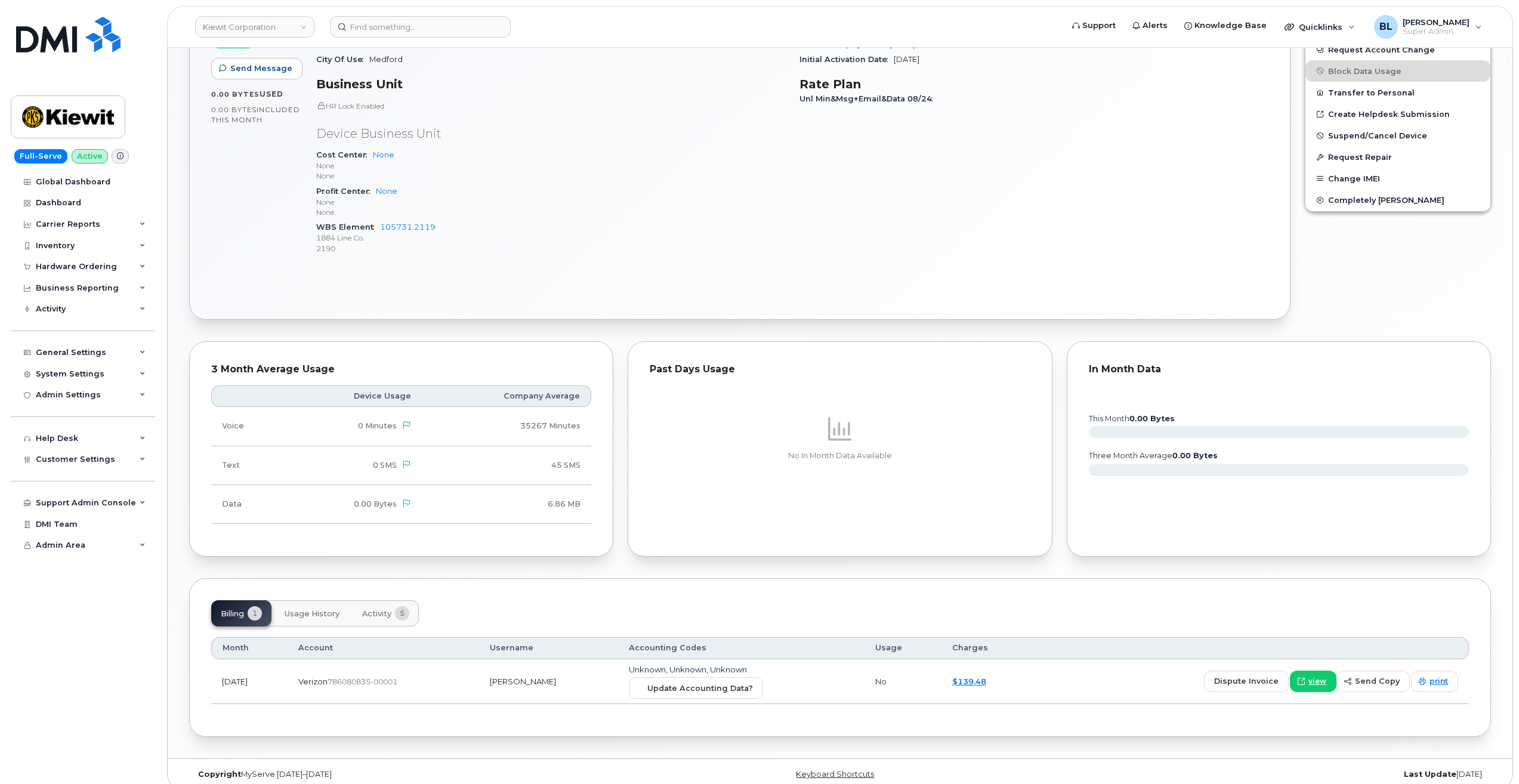
scroll to position [410, 0]
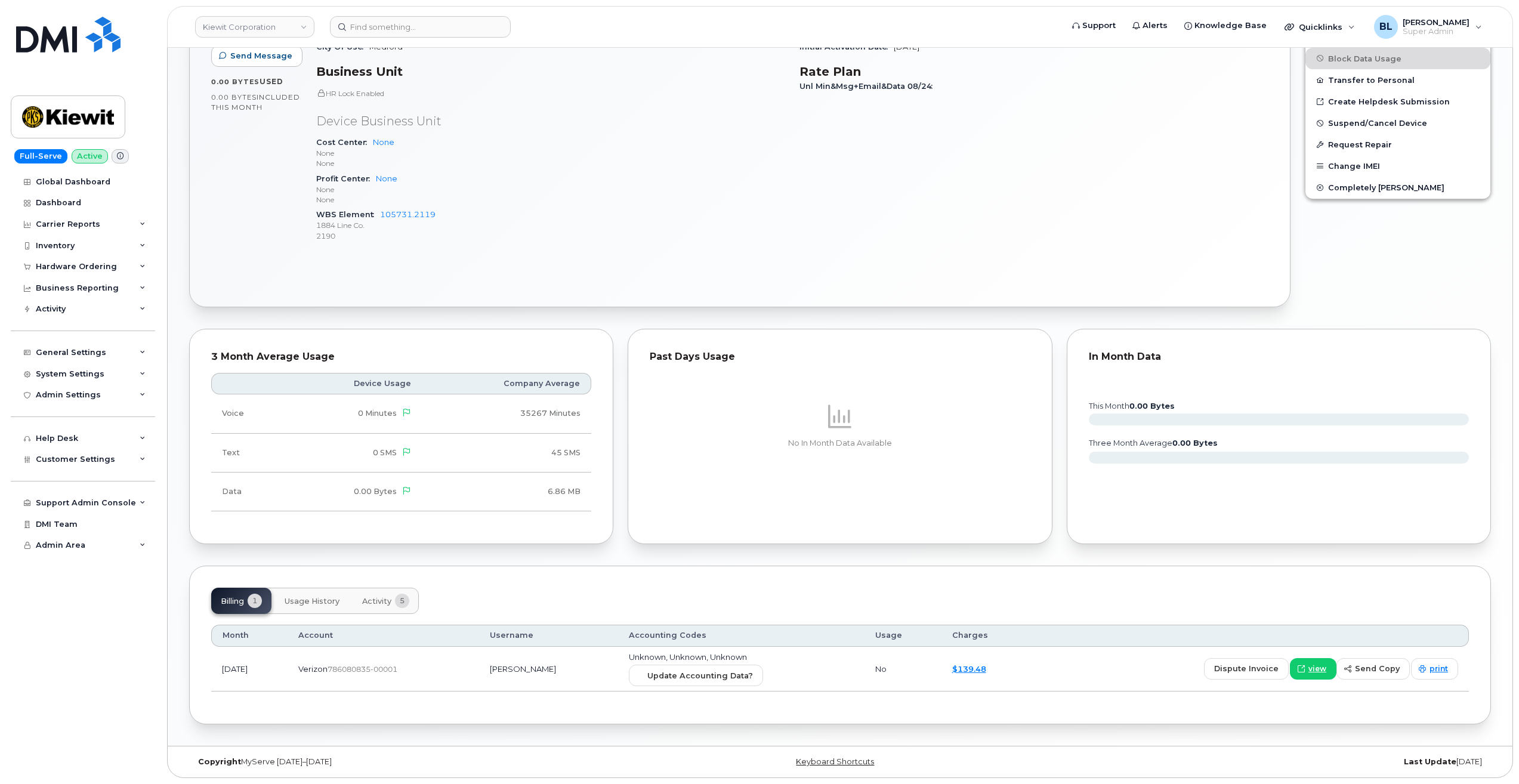
click at [723, 688] on td "Unknown, Unknown, Unknown Update Accounting Data?" at bounding box center [741, 669] width 247 height 46
drag, startPoint x: 730, startPoint y: 680, endPoint x: 830, endPoint y: 59, distance: 629.0
click at [730, 679] on span "Update Accounting Data?" at bounding box center [700, 675] width 106 height 11
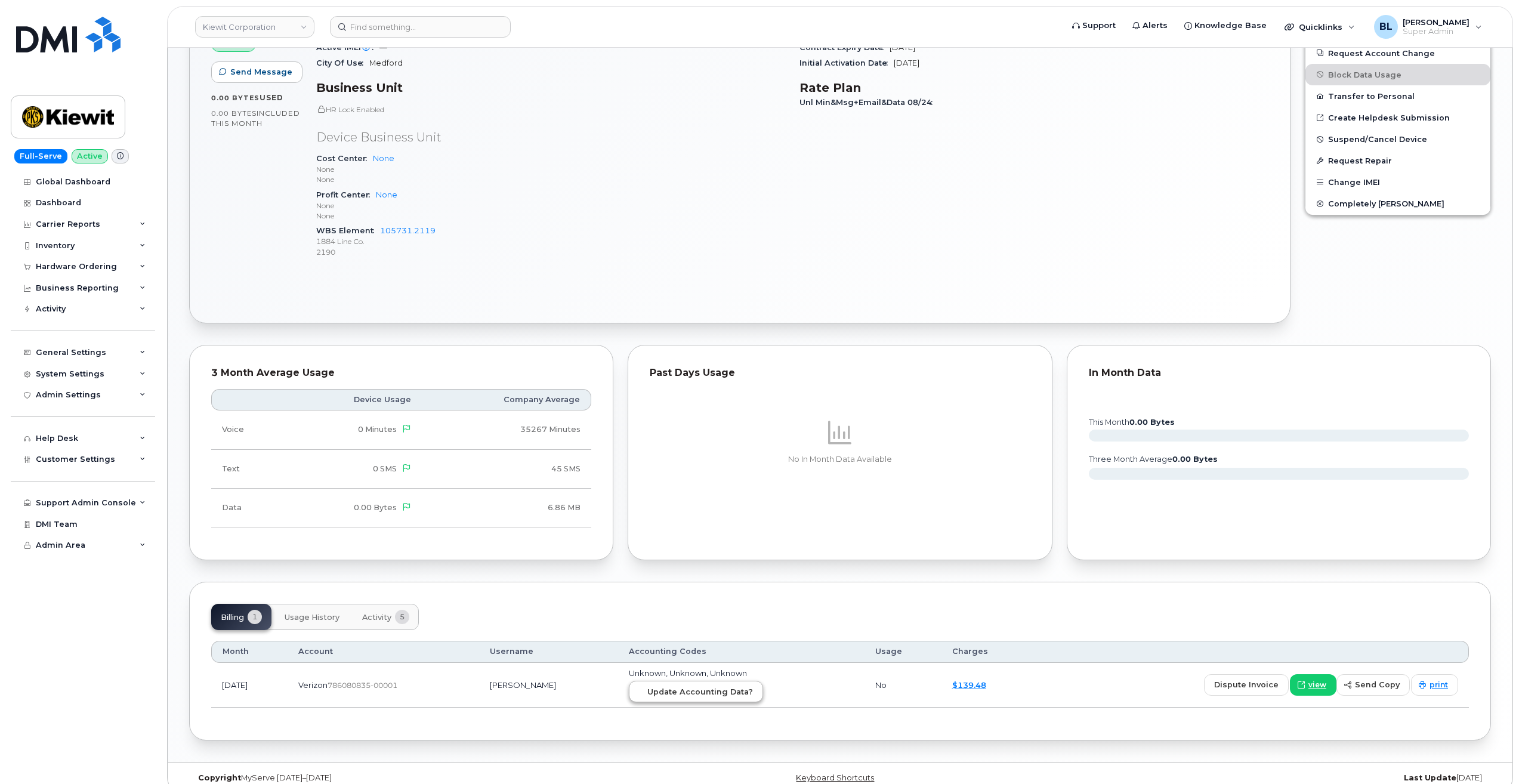
scroll to position [410, 0]
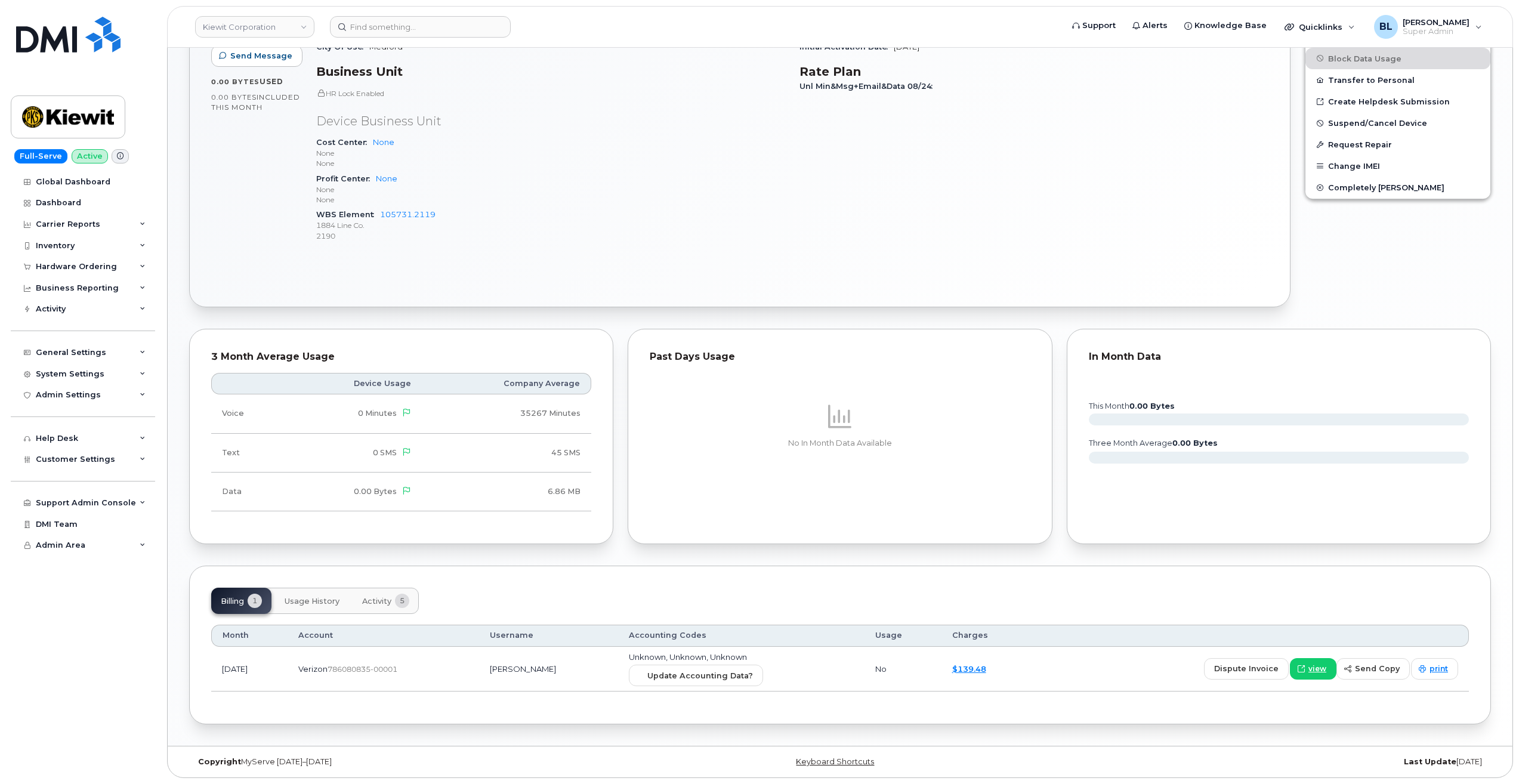
click at [726, 694] on div "Month Account Username Accounting Codes Usage Charges [DATE] Verizon  786080835…" at bounding box center [840, 658] width 1258 height 89
click at [737, 680] on span "Update Accounting Data?" at bounding box center [700, 675] width 106 height 11
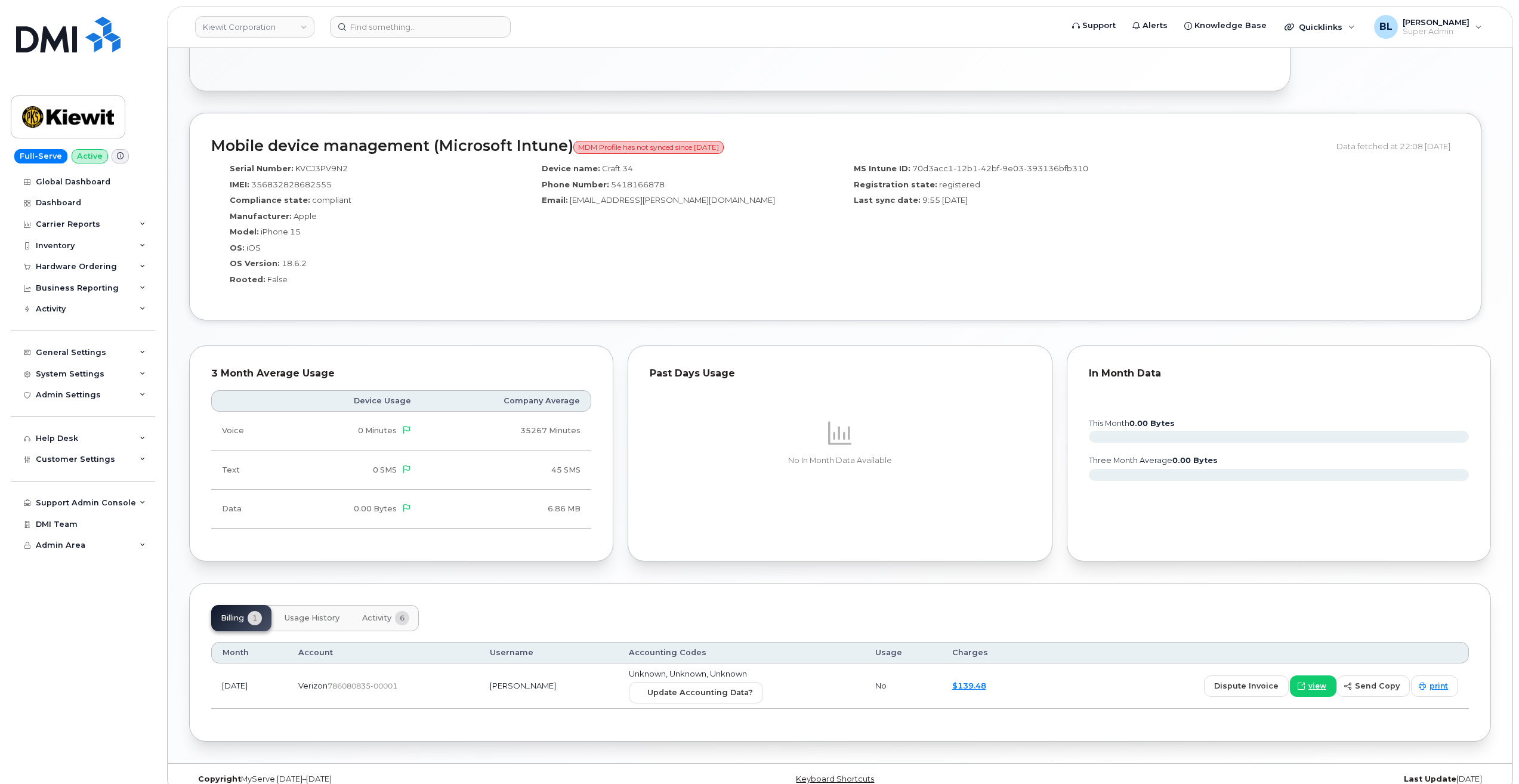
scroll to position [658, 0]
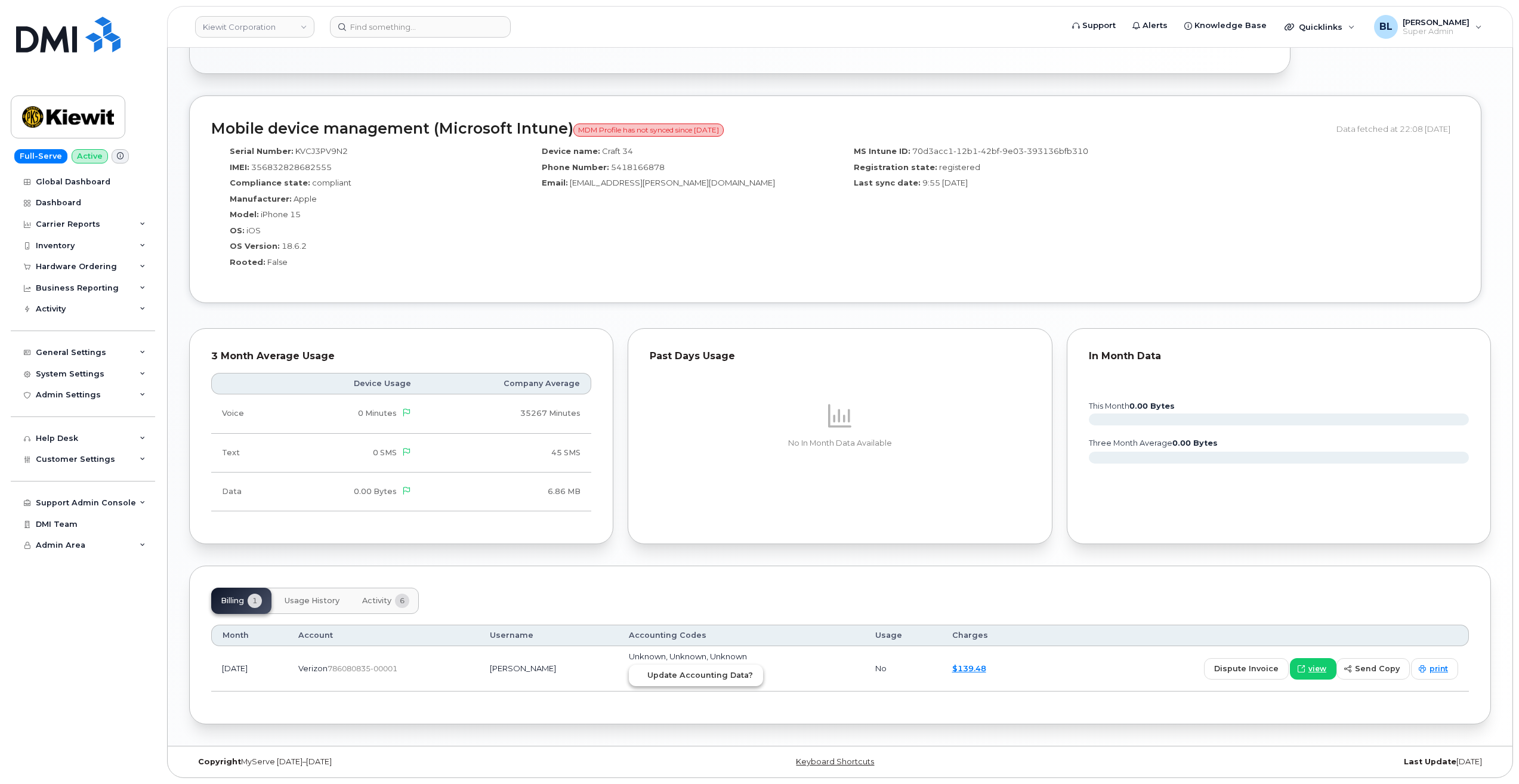
click at [735, 679] on span "Update Accounting Data?" at bounding box center [700, 675] width 106 height 11
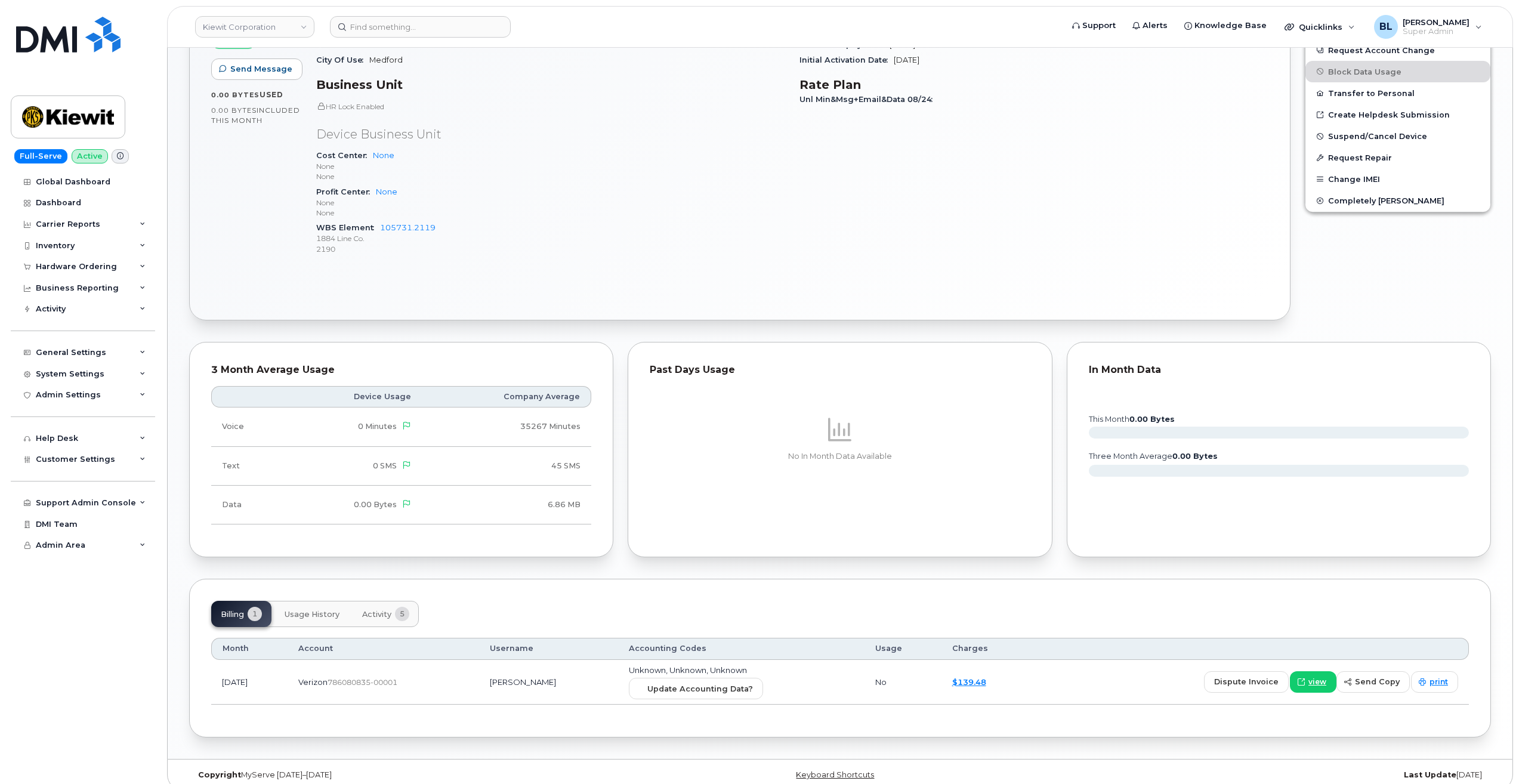
scroll to position [410, 0]
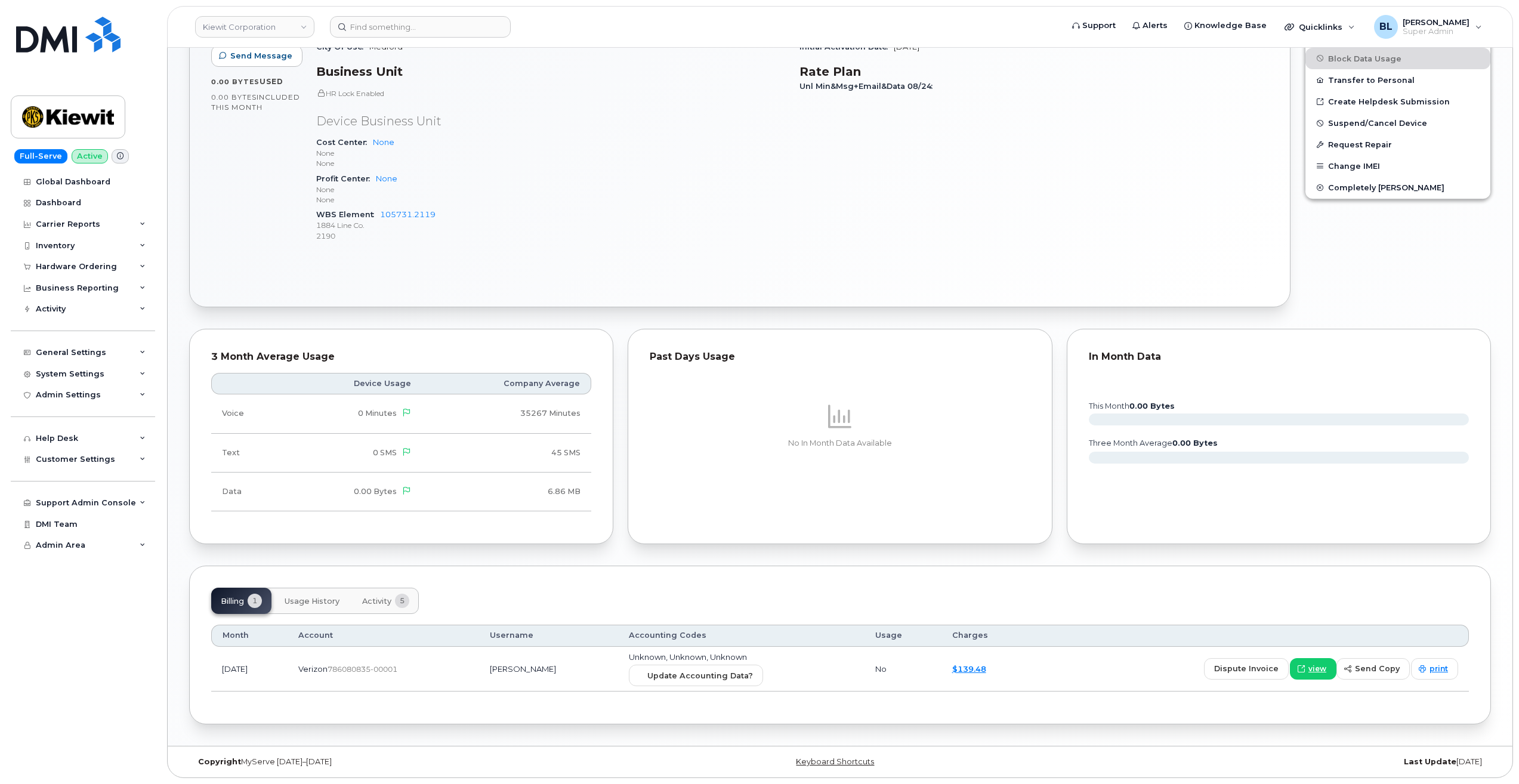
click at [732, 690] on td "Unknown, Unknown, Unknown Update Accounting Data?" at bounding box center [741, 669] width 247 height 46
drag, startPoint x: 735, startPoint y: 683, endPoint x: 821, endPoint y: 56, distance: 632.9
click at [736, 680] on button "Update Accounting Data?" at bounding box center [696, 675] width 134 height 21
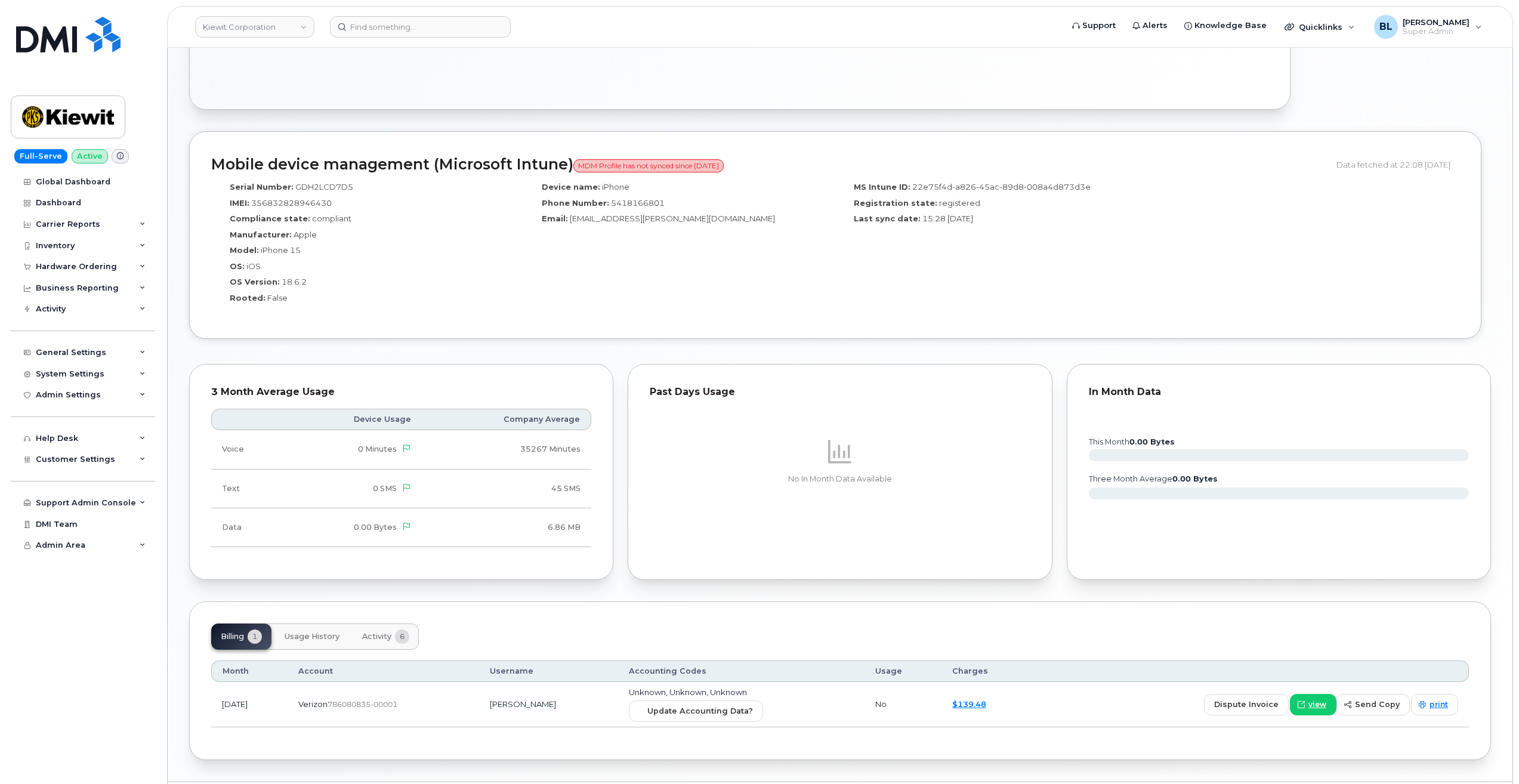
scroll to position [636, 0]
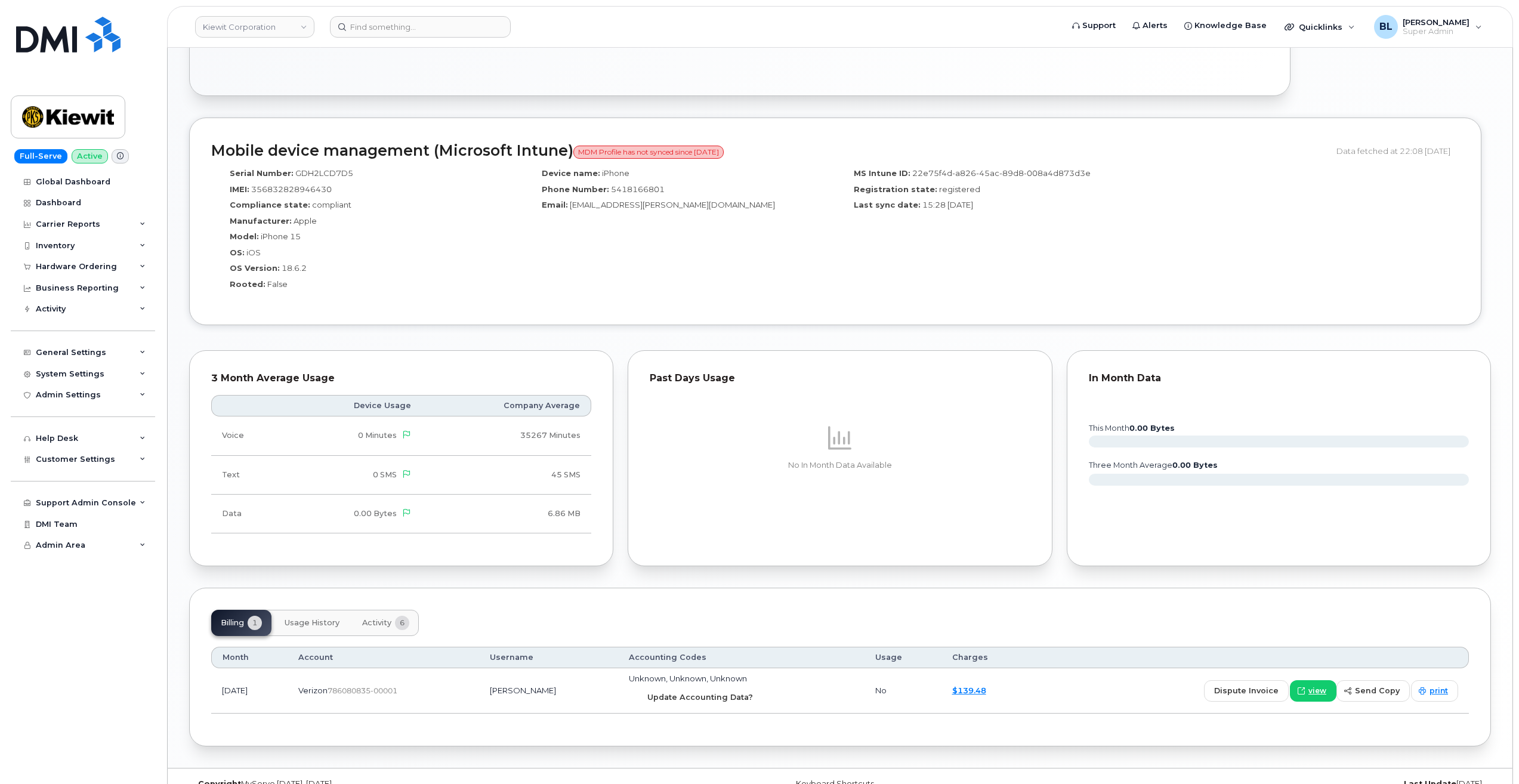
drag, startPoint x: 711, startPoint y: 691, endPoint x: 827, endPoint y: 63, distance: 638.6
click at [711, 690] on button "Update Accounting Data?" at bounding box center [696, 697] width 134 height 21
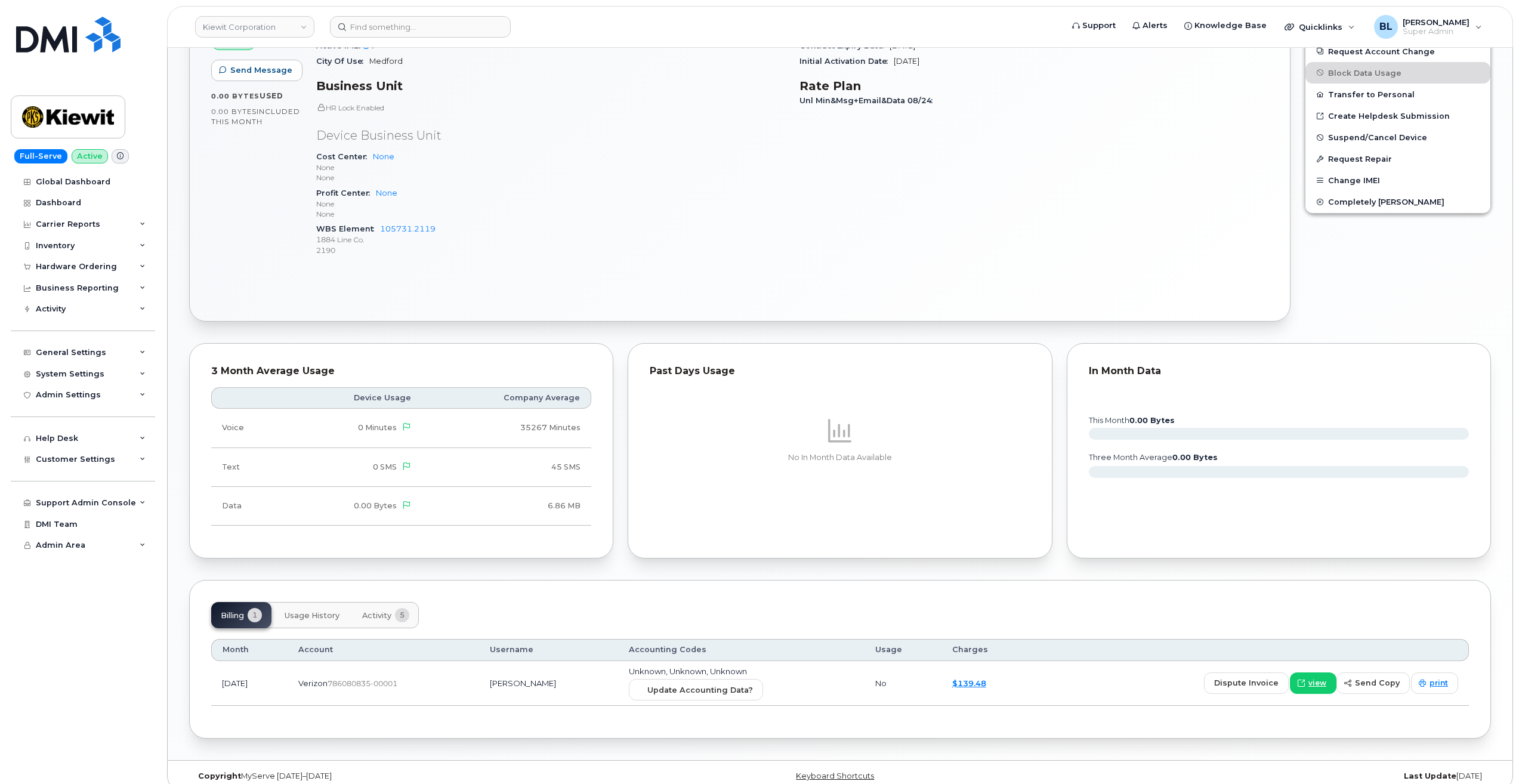
scroll to position [410, 0]
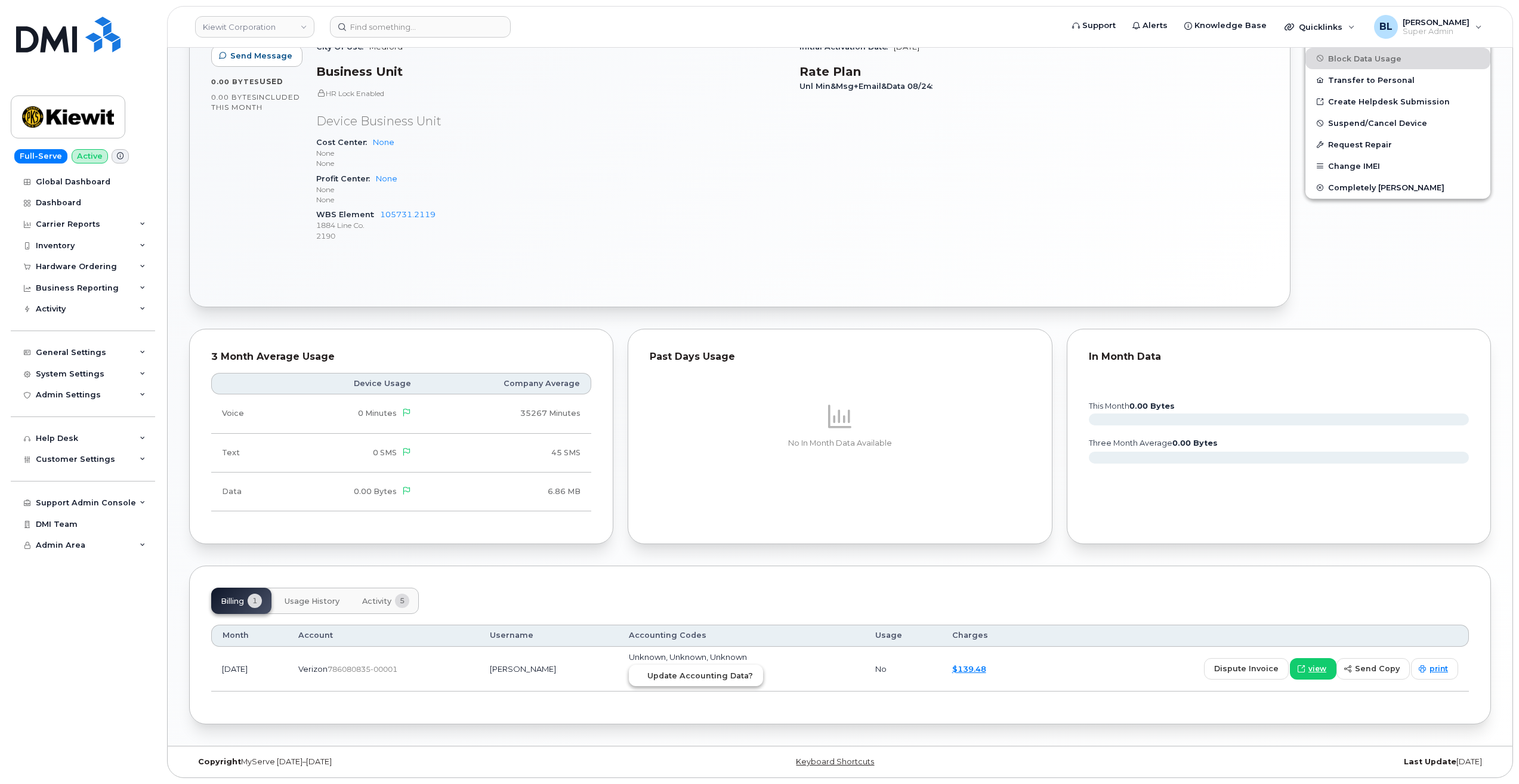
click at [729, 685] on button "Update Accounting Data?" at bounding box center [696, 675] width 134 height 21
drag, startPoint x: 910, startPoint y: 253, endPoint x: 950, endPoint y: 81, distance: 176.6
click at [910, 252] on div "Carrier Details Account 786080835-00001 - Verizon Wireless - Kiewit Phase 2 Con…" at bounding box center [1034, 92] width 483 height 336
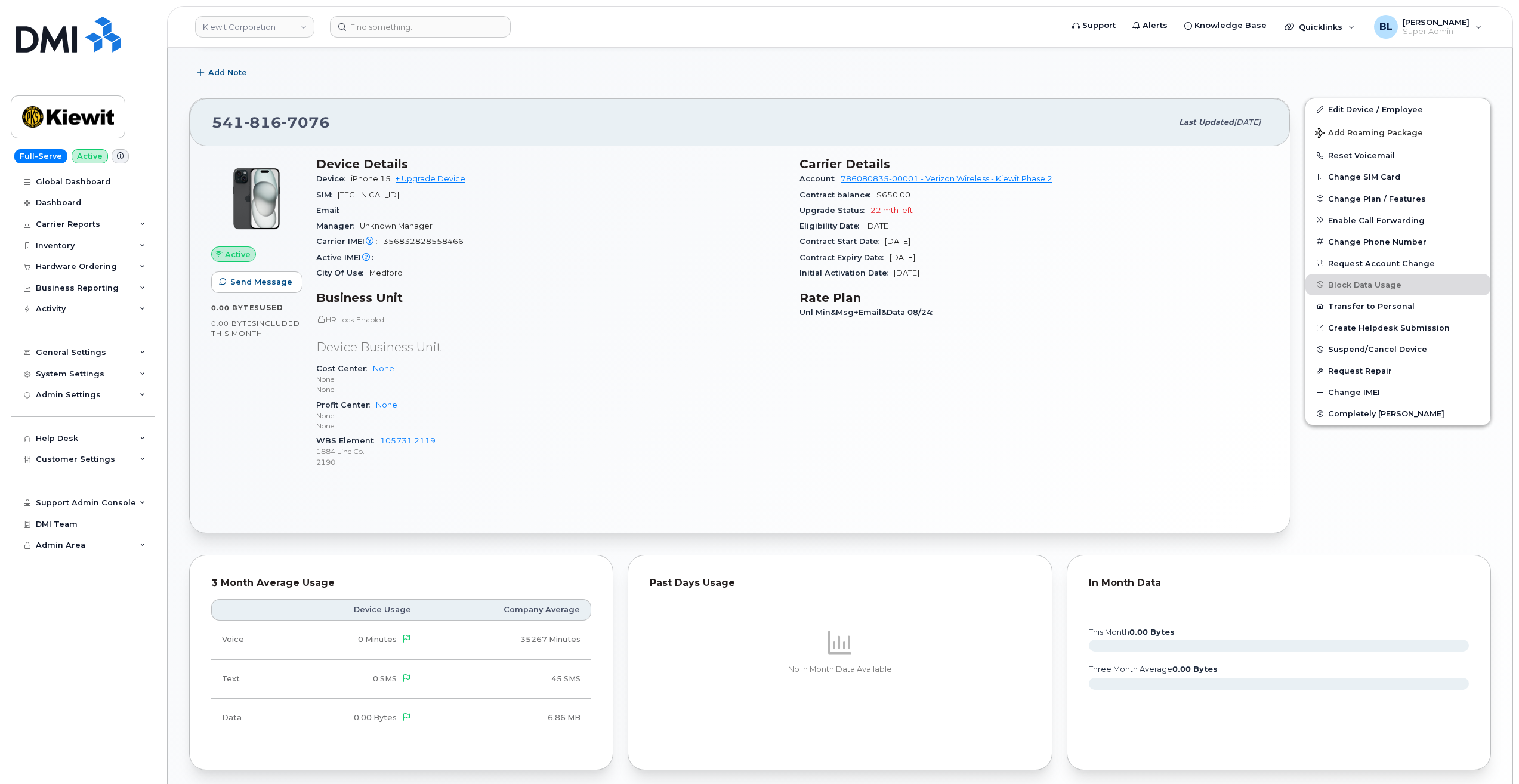
scroll to position [410, 0]
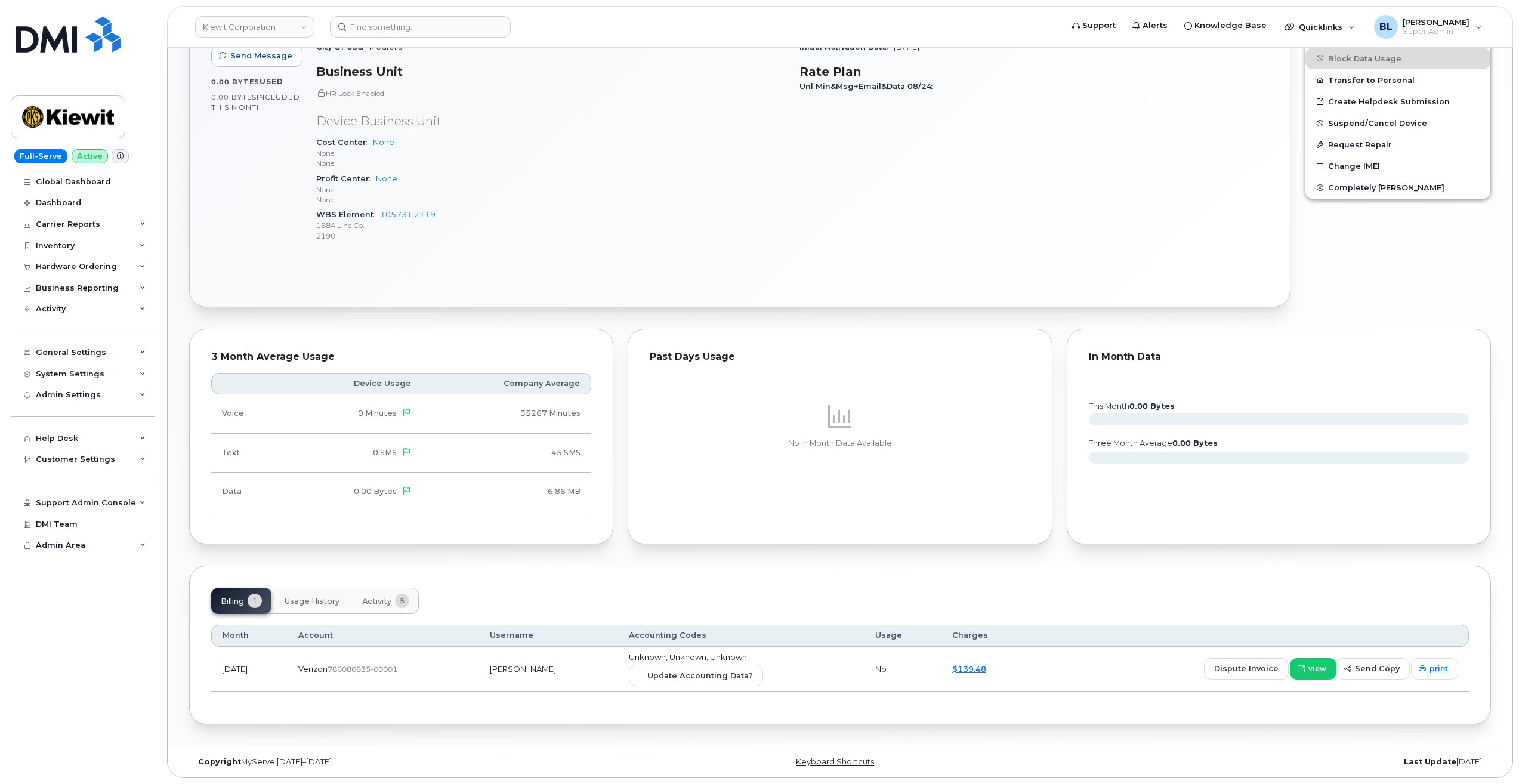
click at [785, 671] on div "Update Accounting Data?" at bounding box center [741, 675] width 225 height 21
click at [763, 672] on button "Update Accounting Data?" at bounding box center [696, 675] width 134 height 21
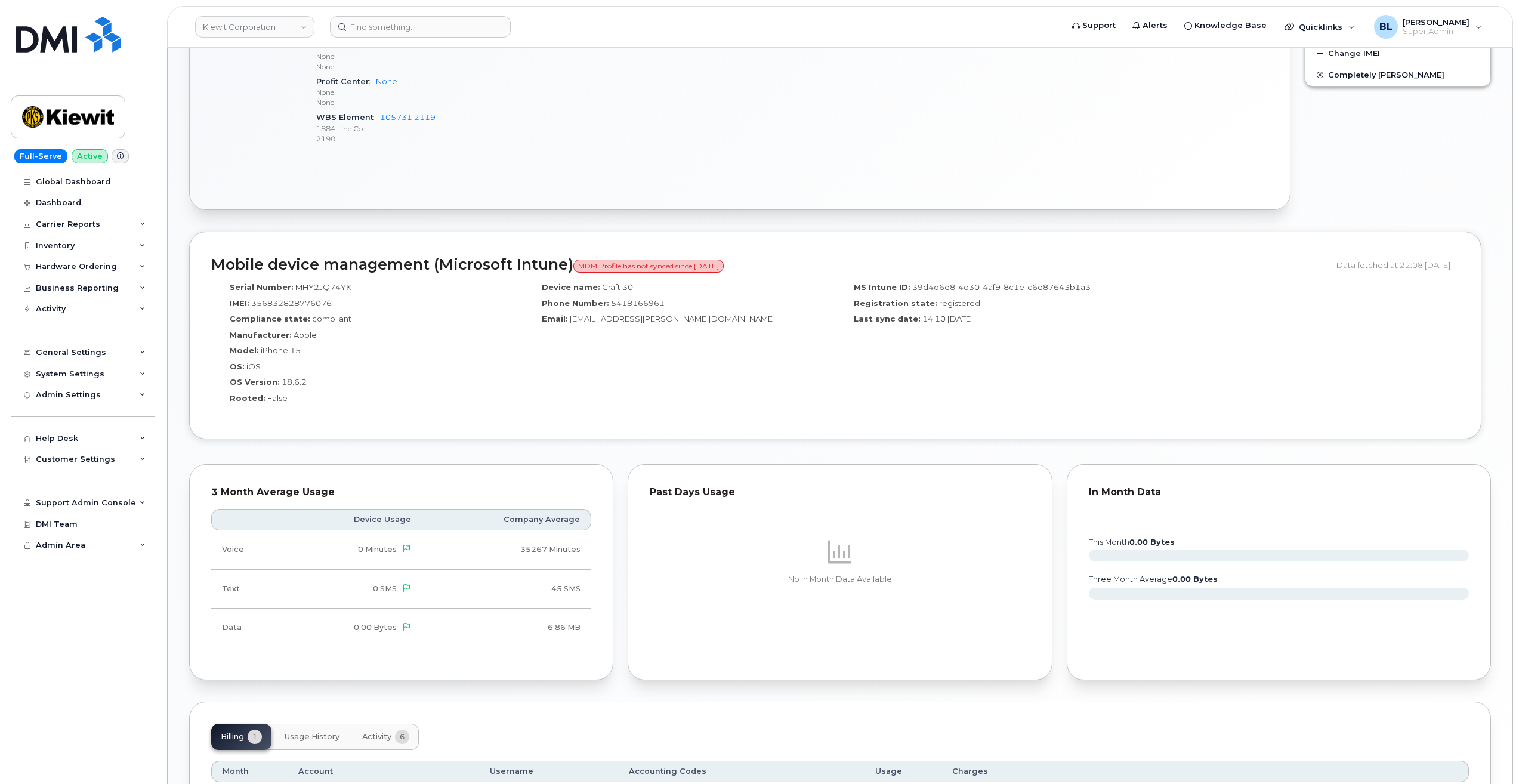
scroll to position [658, 0]
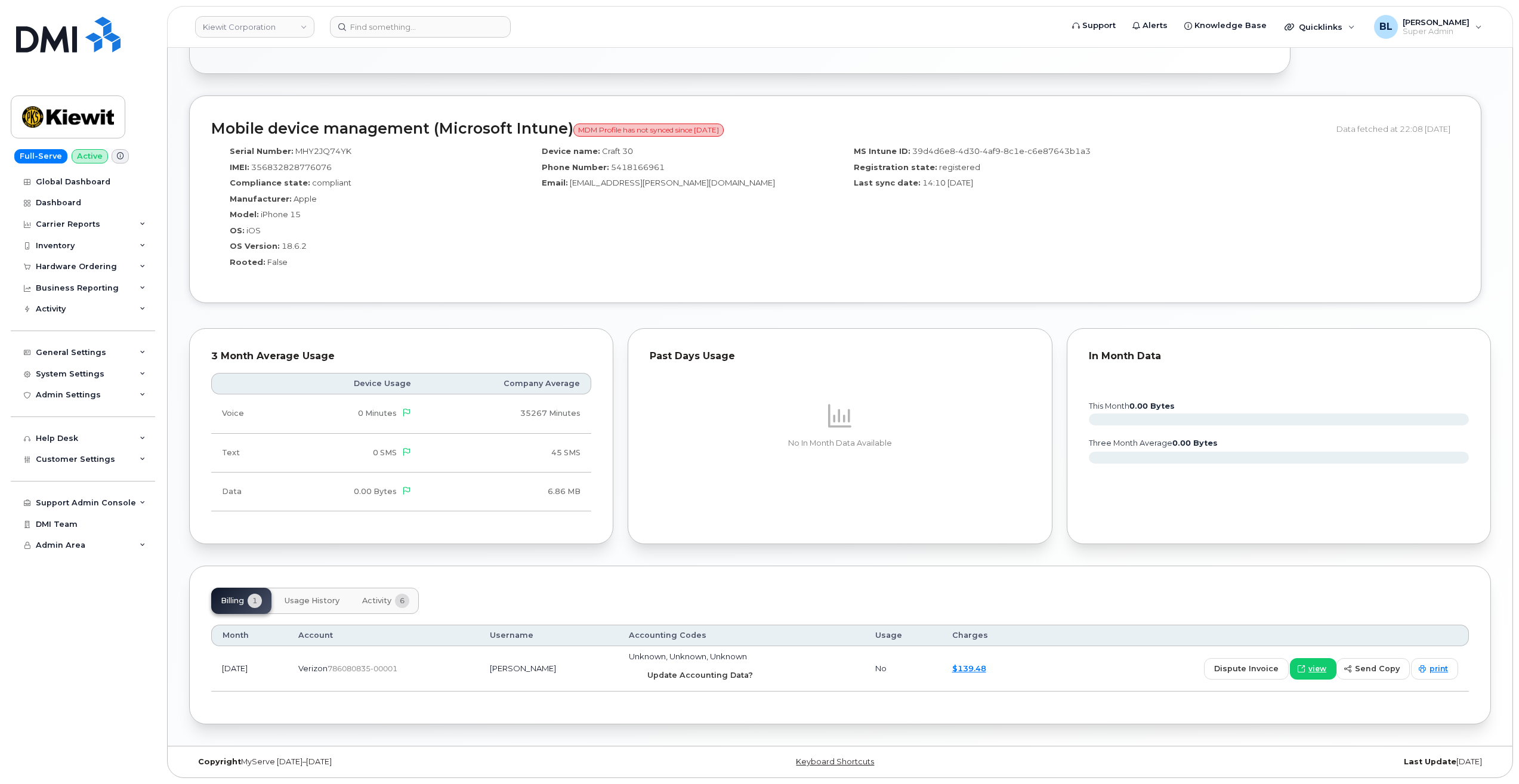
drag, startPoint x: 763, startPoint y: 677, endPoint x: 814, endPoint y: 68, distance: 611.1
click at [753, 677] on span "Update Accounting Data?" at bounding box center [700, 675] width 106 height 11
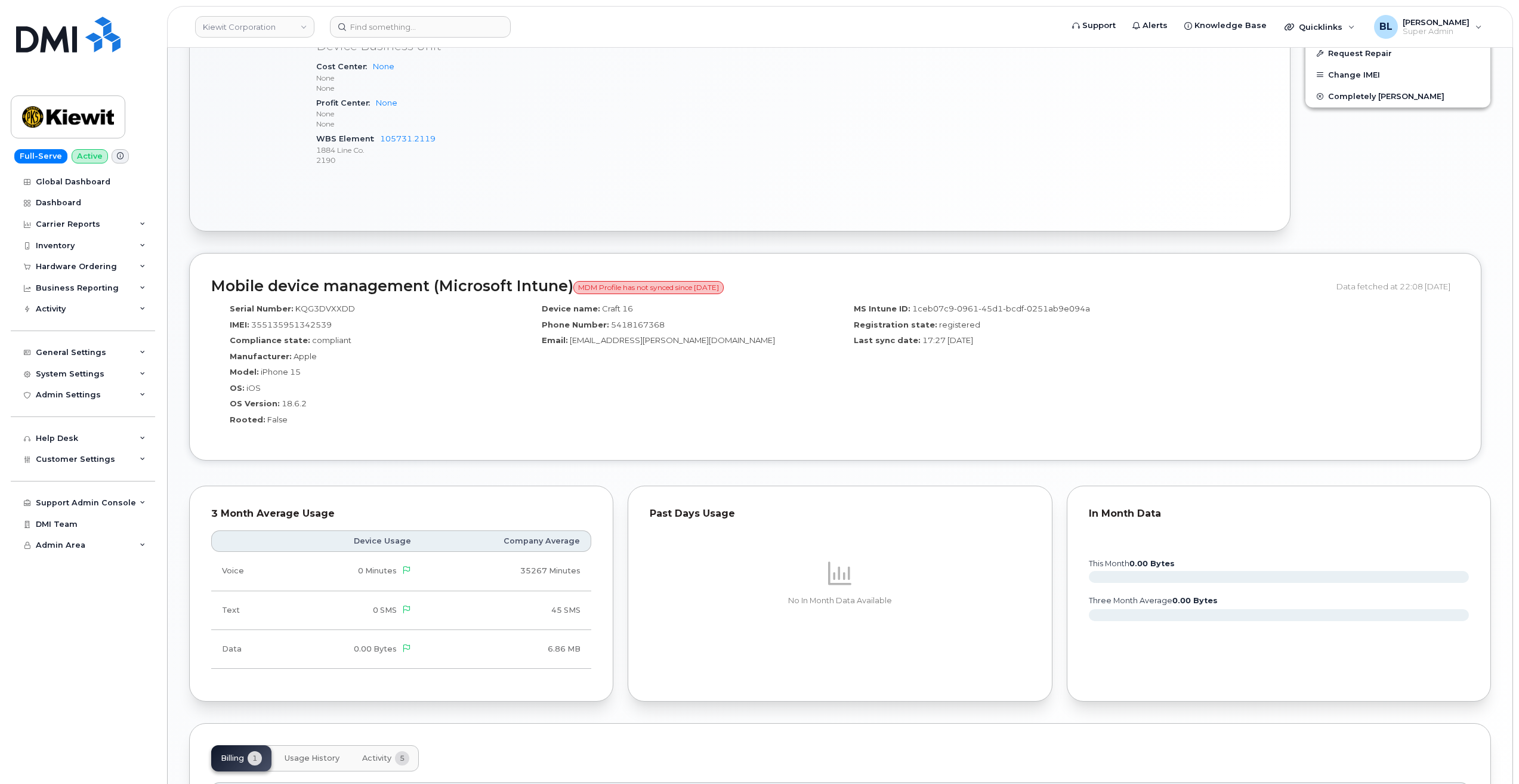
scroll to position [658, 0]
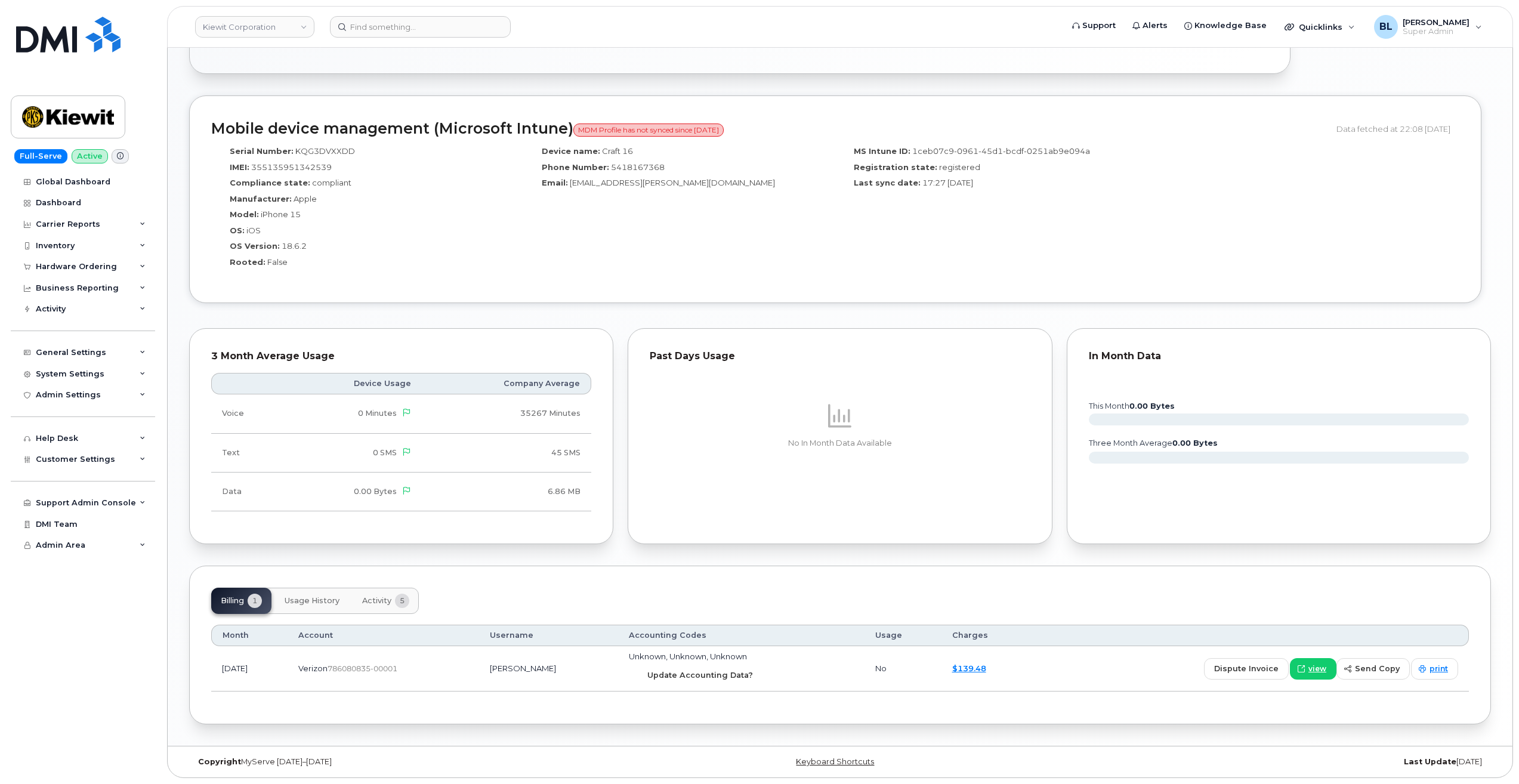
drag, startPoint x: 715, startPoint y: 673, endPoint x: 829, endPoint y: 56, distance: 627.4
click at [715, 673] on span "Update Accounting Data?" at bounding box center [700, 675] width 106 height 11
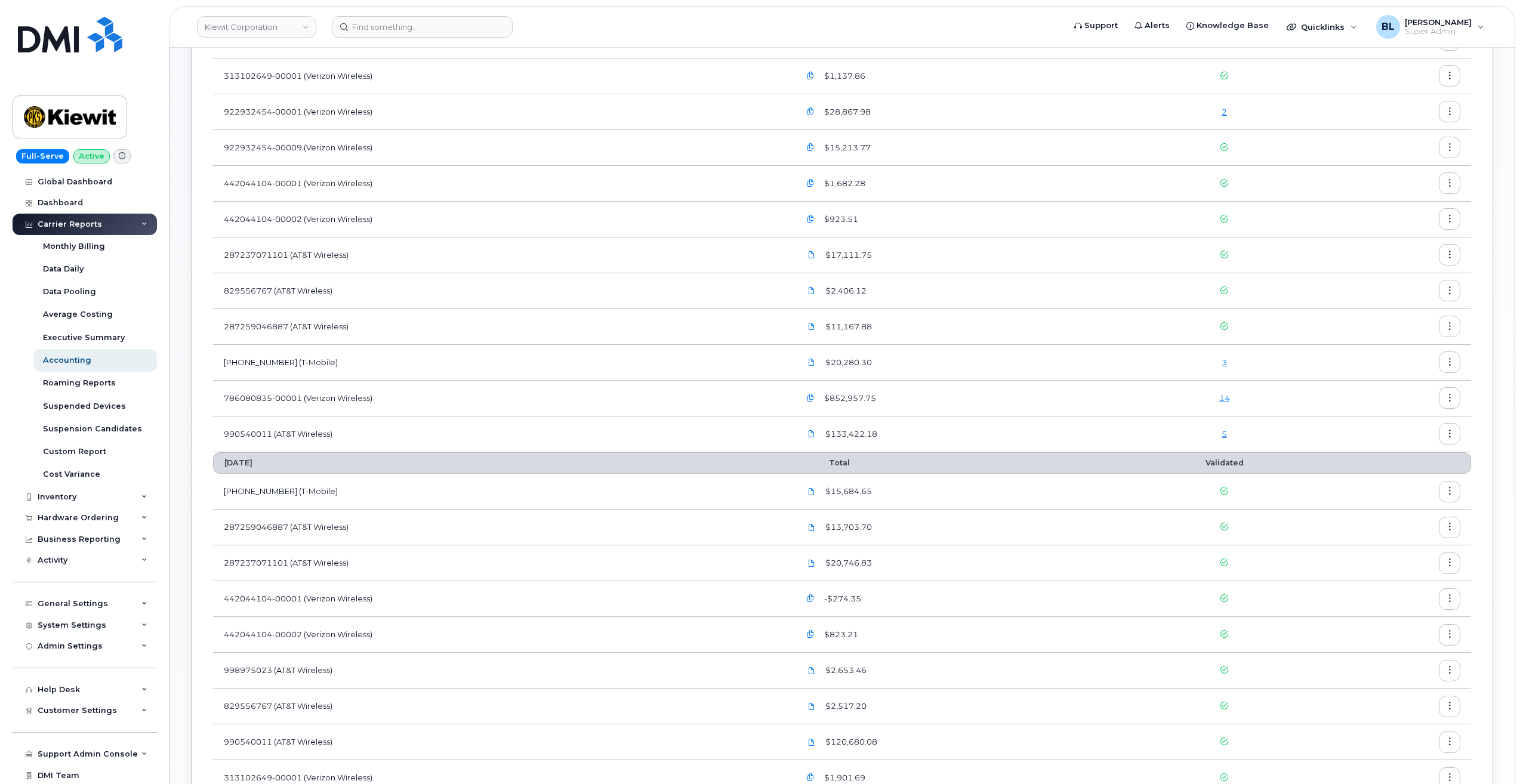
scroll to position [318, 0]
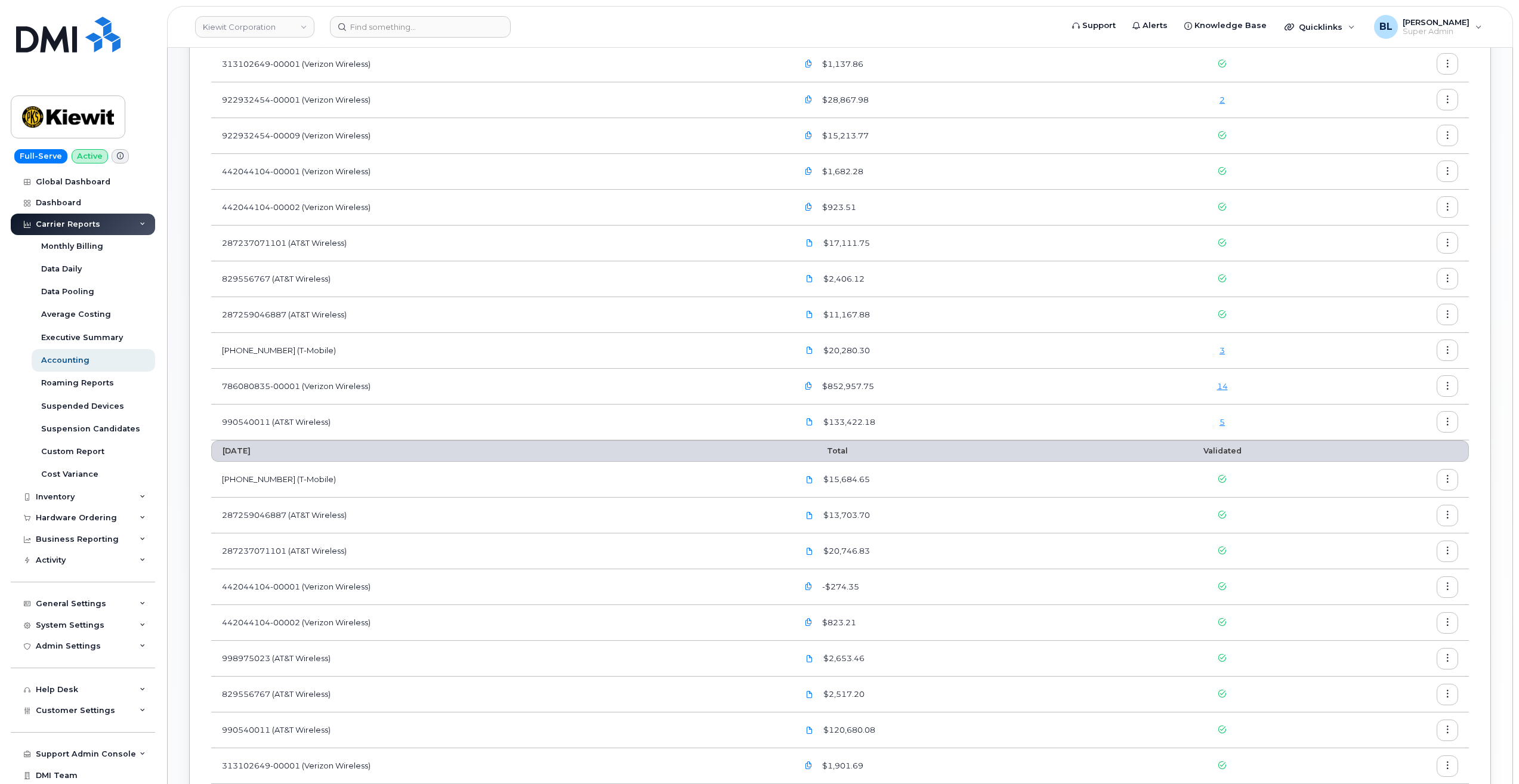
click at [1229, 384] on div "14" at bounding box center [1223, 385] width 181 height 11
click at [1227, 384] on link "14" at bounding box center [1223, 385] width 10 height 10
